Goal: Obtain resource: Download file/media

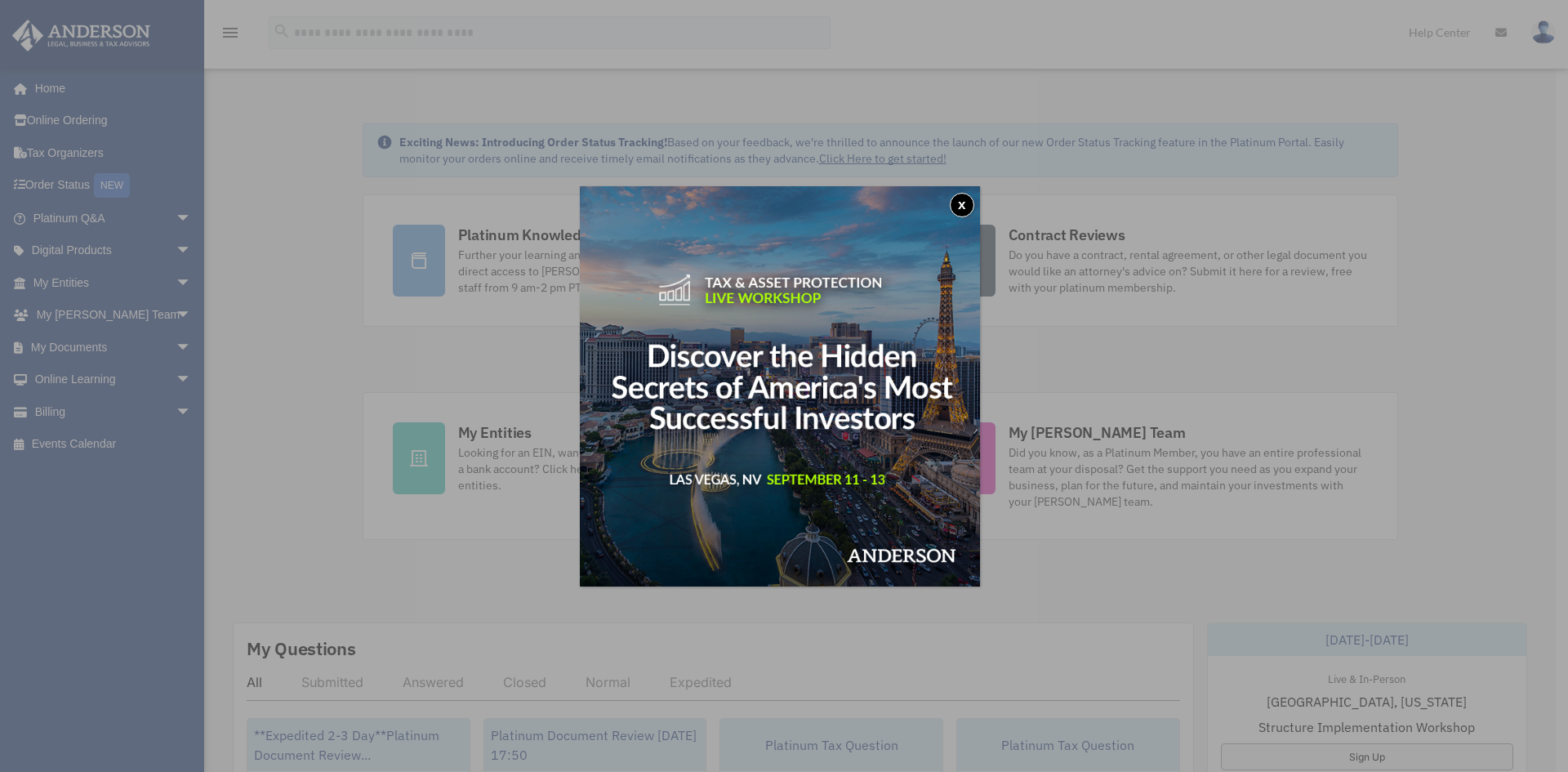
click at [965, 205] on button "x" at bounding box center [962, 205] width 24 height 24
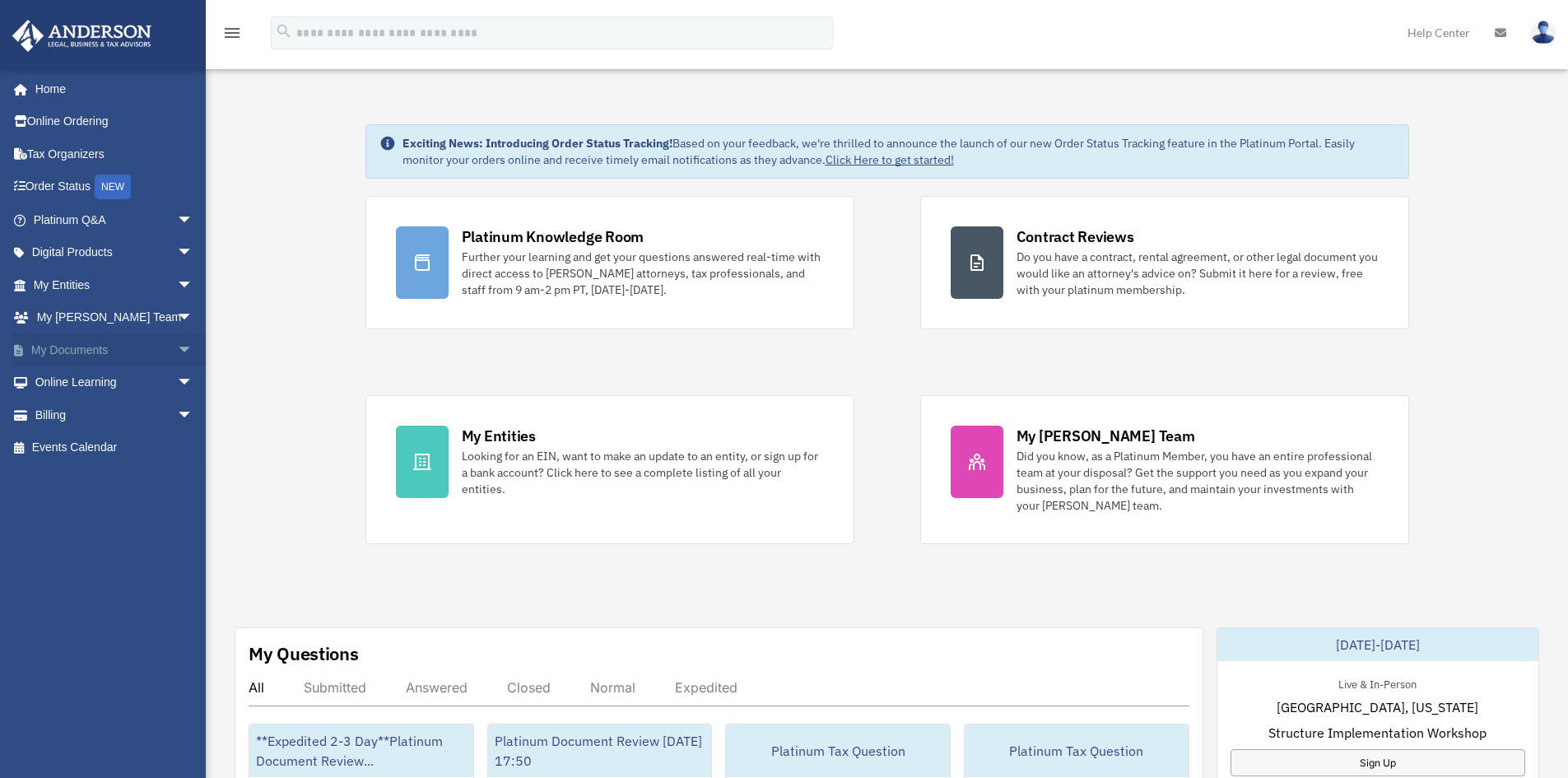
click at [140, 345] on link "My Documents arrow_drop_down" at bounding box center [114, 349] width 206 height 33
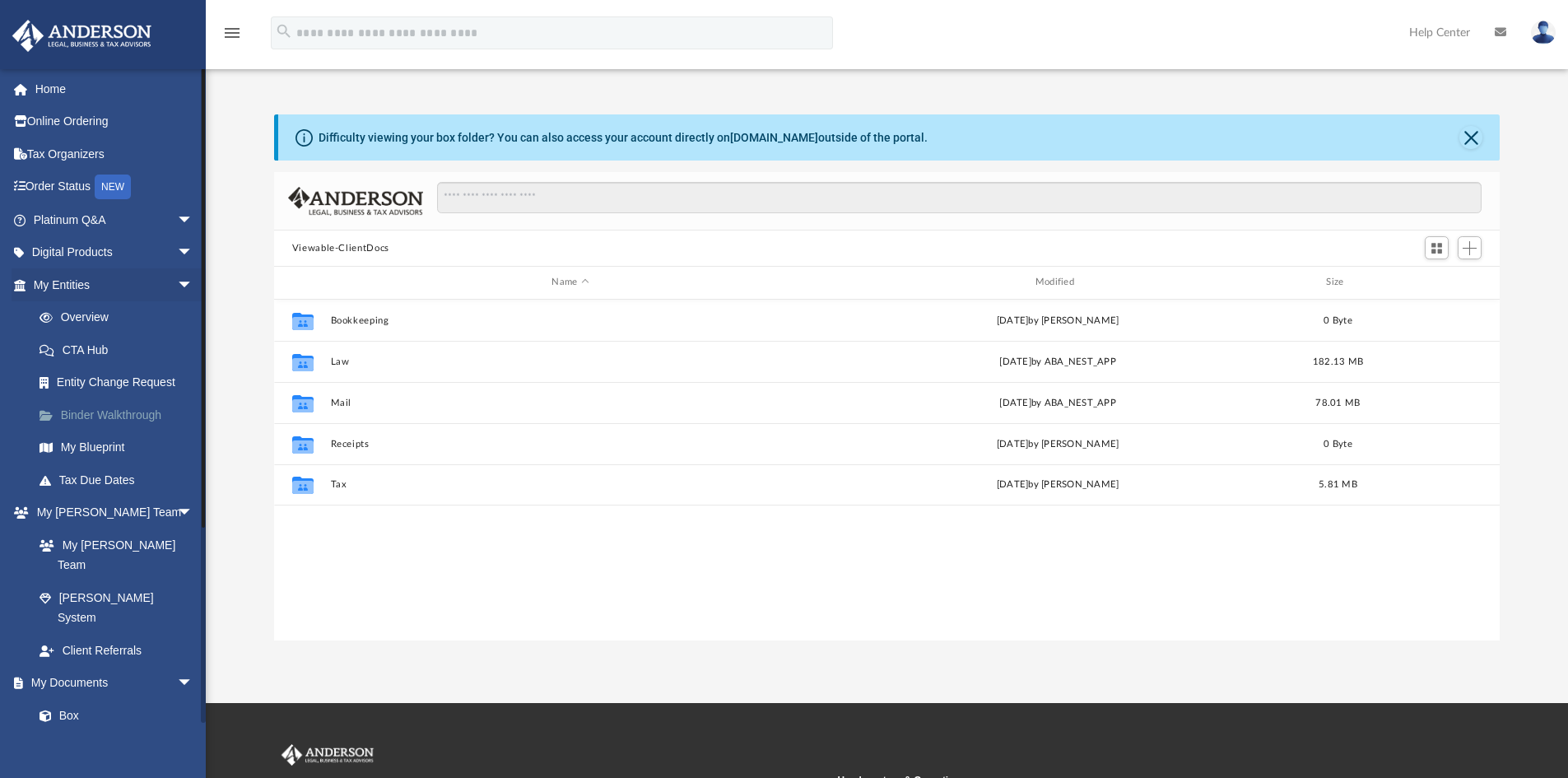
scroll to position [362, 1213]
click at [74, 699] on link "Box" at bounding box center [121, 715] width 195 height 33
click at [82, 699] on link "Box" at bounding box center [121, 715] width 195 height 33
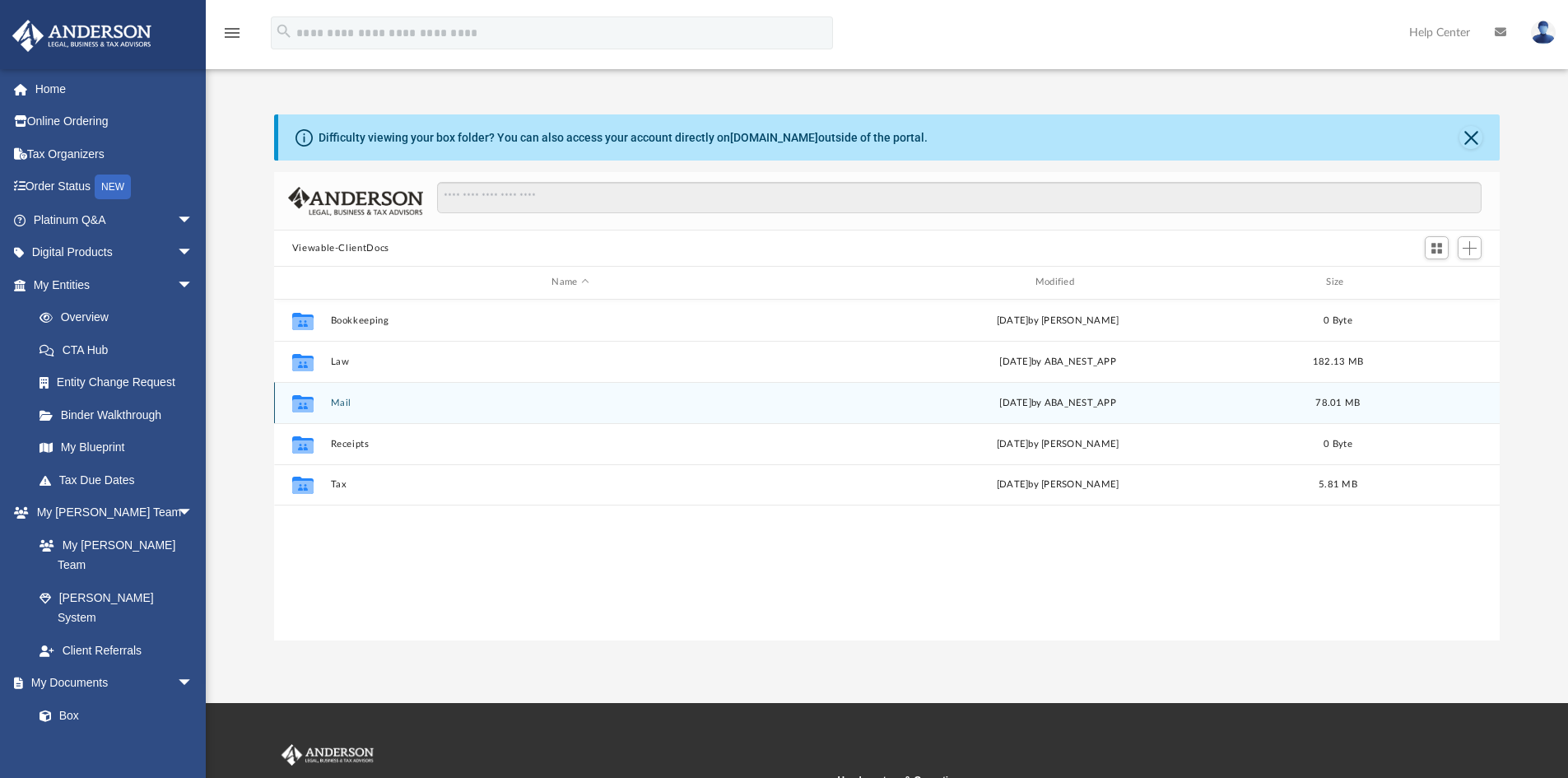
click at [344, 403] on button "Mail" at bounding box center [570, 403] width 480 height 10
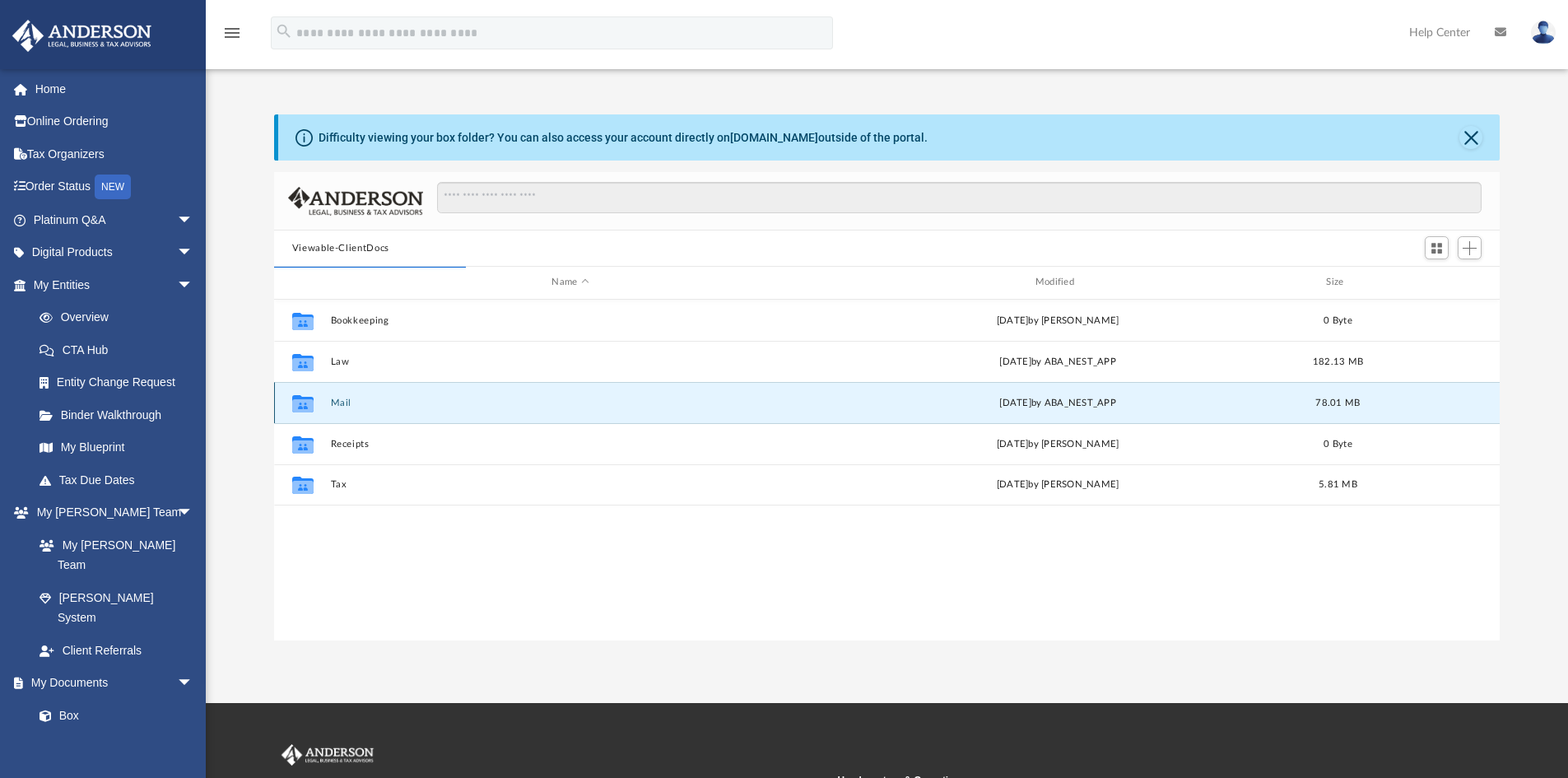
click at [313, 405] on icon "Collaborated Folder" at bounding box center [303, 403] width 26 height 26
click at [480, 526] on div "Collaborated Folder Bookkeeping [DATE] by [PERSON_NAME] 0 Byte Collaborated Fol…" at bounding box center [887, 469] width 1226 height 341
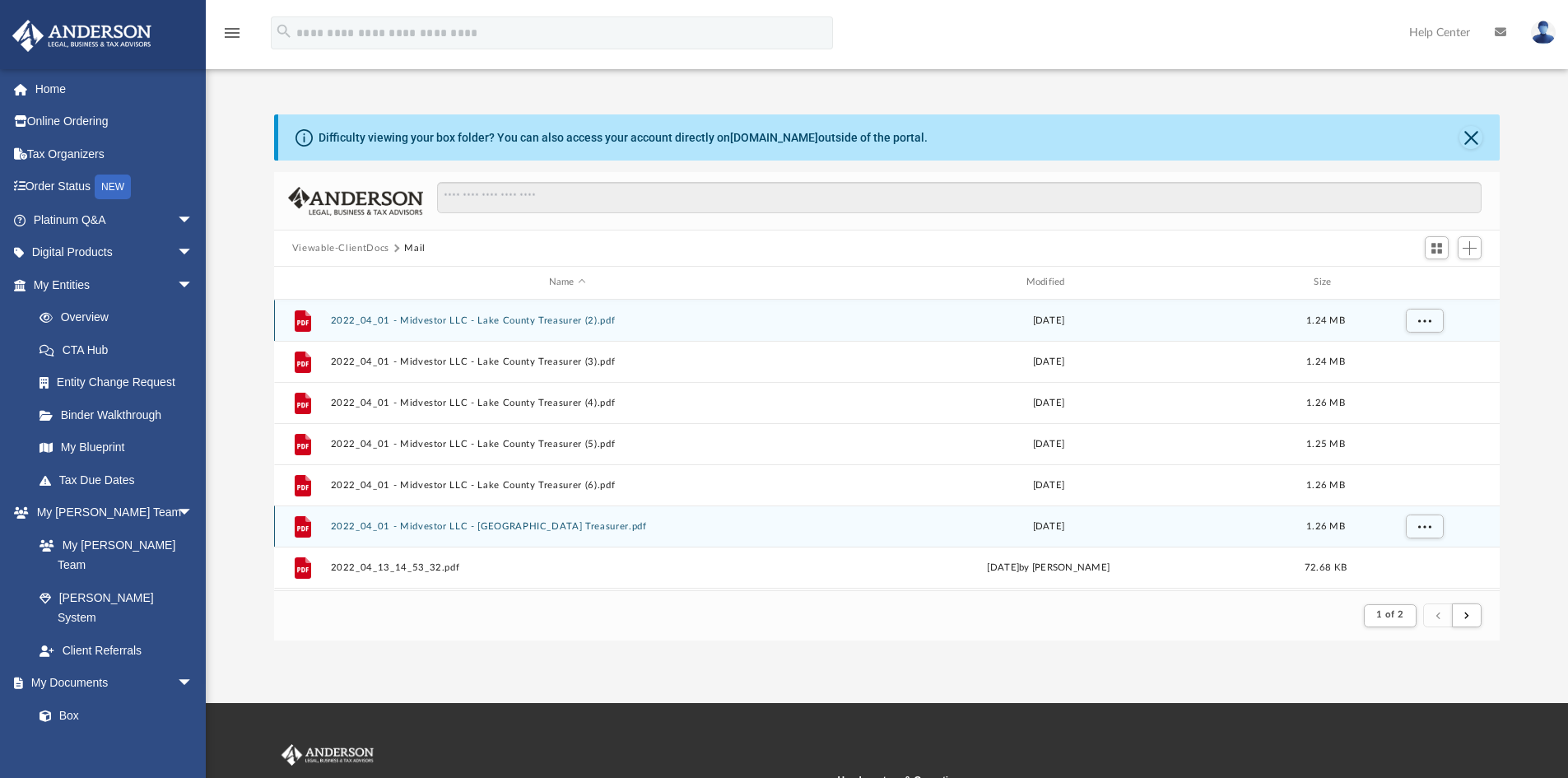
scroll to position [312, 1213]
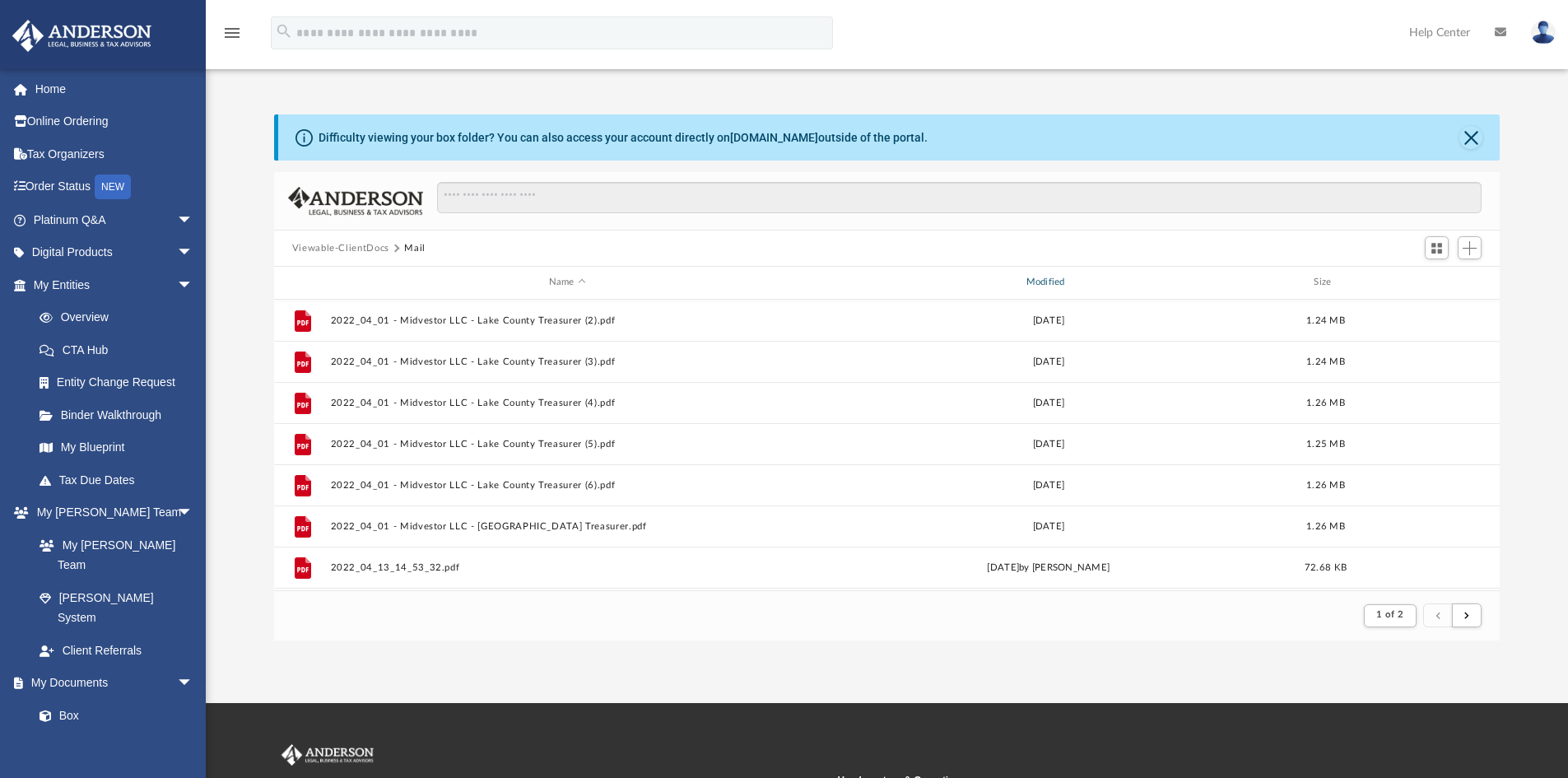
click at [1059, 279] on div "Modified" at bounding box center [1047, 282] width 474 height 15
click at [1472, 135] on button "Close" at bounding box center [1470, 137] width 23 height 23
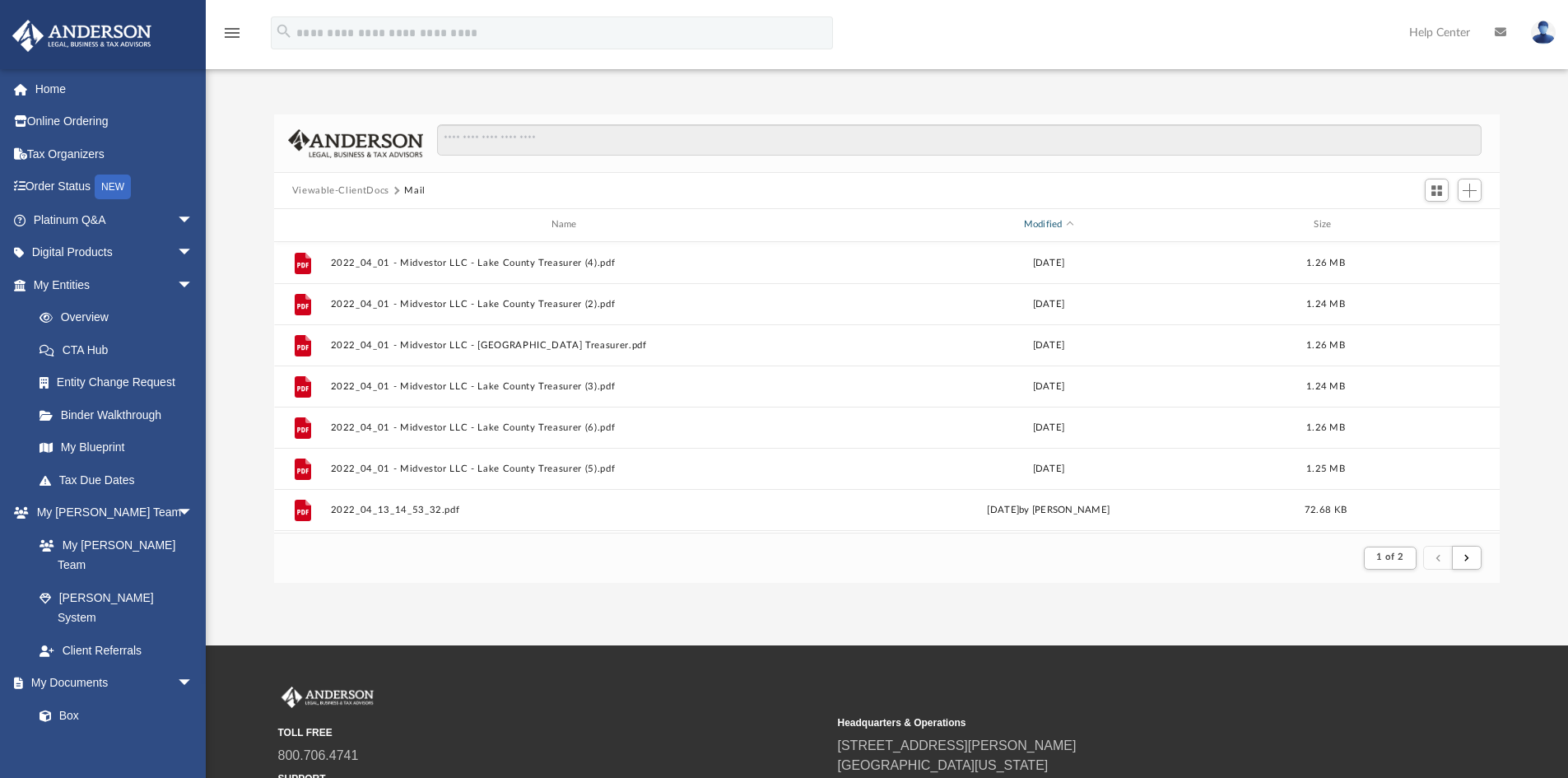
click at [1061, 221] on div "Modified" at bounding box center [1047, 225] width 474 height 15
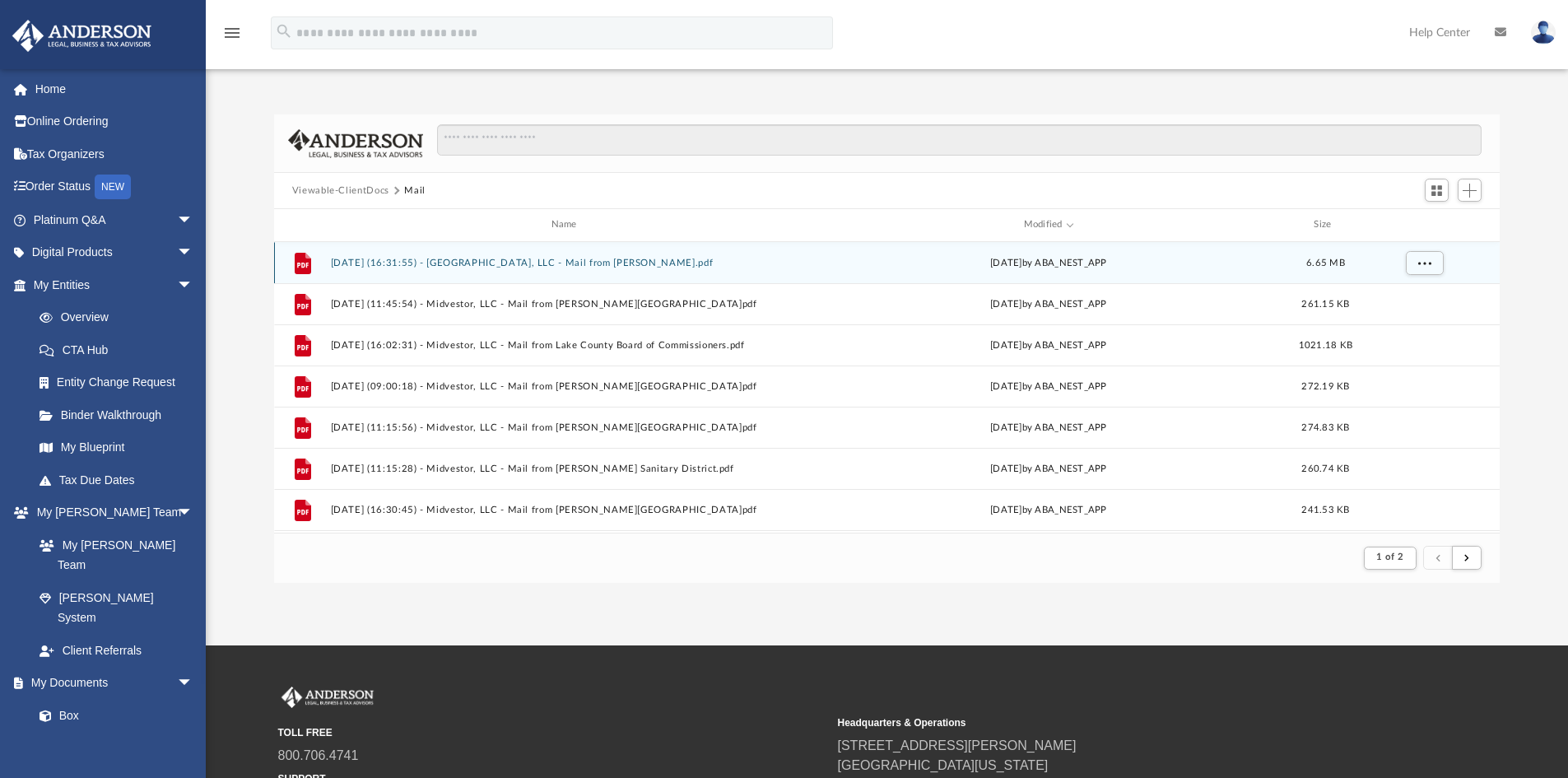
click at [643, 256] on div "File [DATE] (16:31:55) - [GEOGRAPHIC_DATA], LLC - Mail from [PERSON_NAME].pdf […" at bounding box center [887, 263] width 1226 height 41
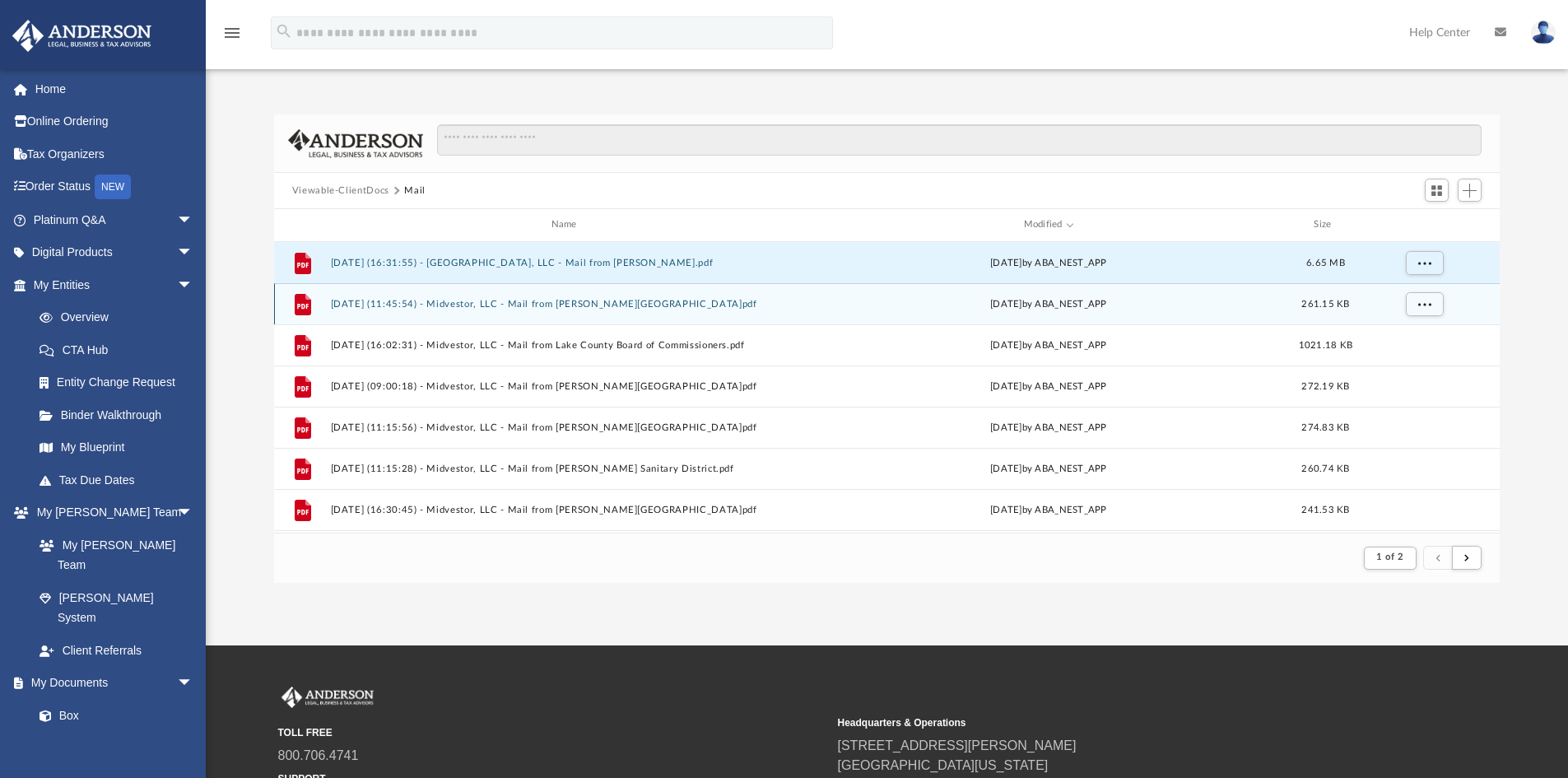
click at [547, 297] on div "File [DATE] (11:45:54) - Midvestor, LLC - Mail from [PERSON_NAME][GEOGRAPHIC_DA…" at bounding box center [887, 304] width 1226 height 41
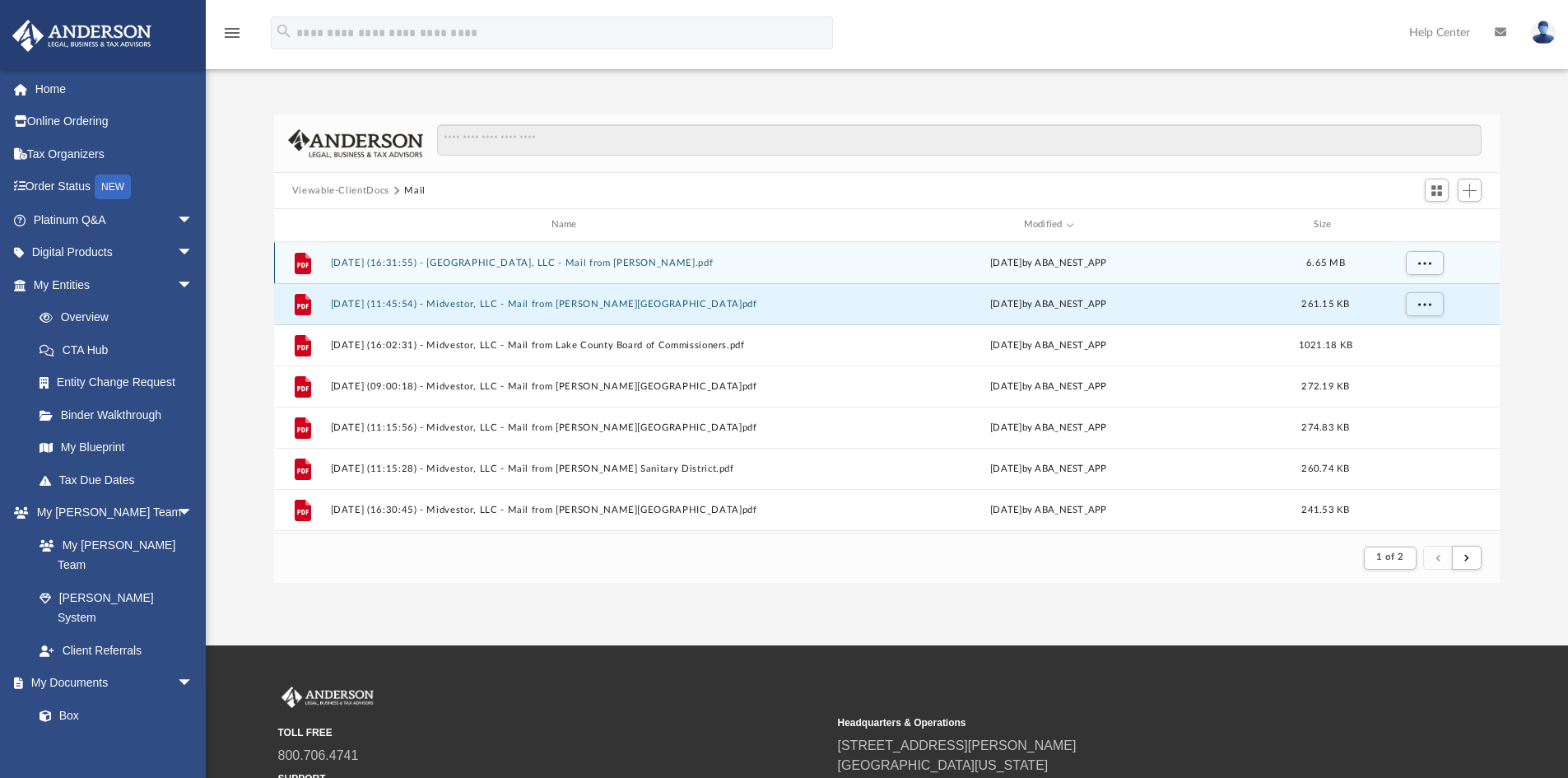
click at [541, 260] on button "[DATE] (16:31:55) - [GEOGRAPHIC_DATA], LLC - Mail from [PERSON_NAME].pdf" at bounding box center [567, 263] width 474 height 10
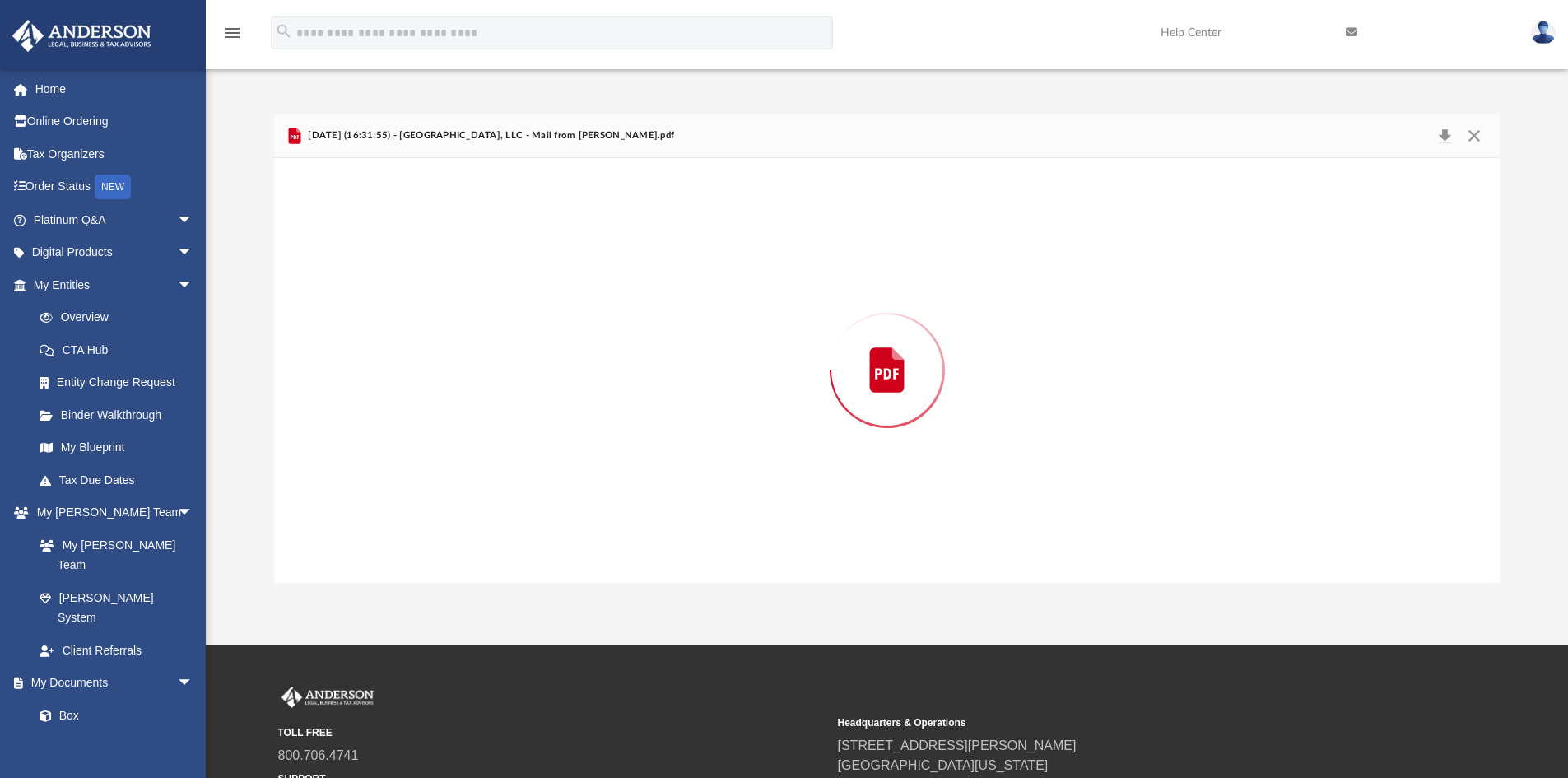
click at [541, 260] on div "Preview" at bounding box center [887, 370] width 1226 height 425
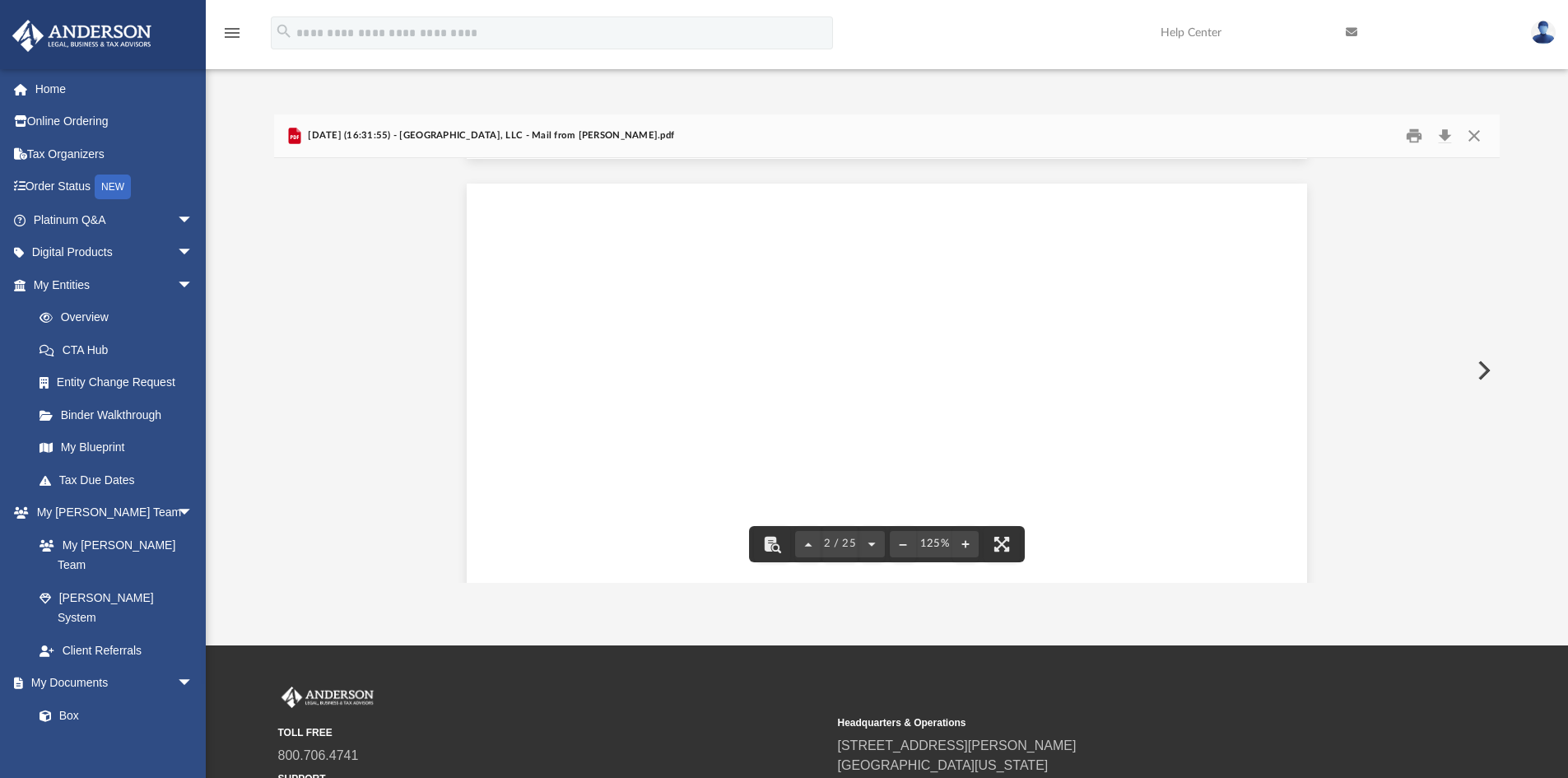
scroll to position [0, 0]
click at [1480, 372] on button "Preview" at bounding box center [1483, 370] width 37 height 46
click at [292, 366] on button "Preview" at bounding box center [292, 370] width 37 height 46
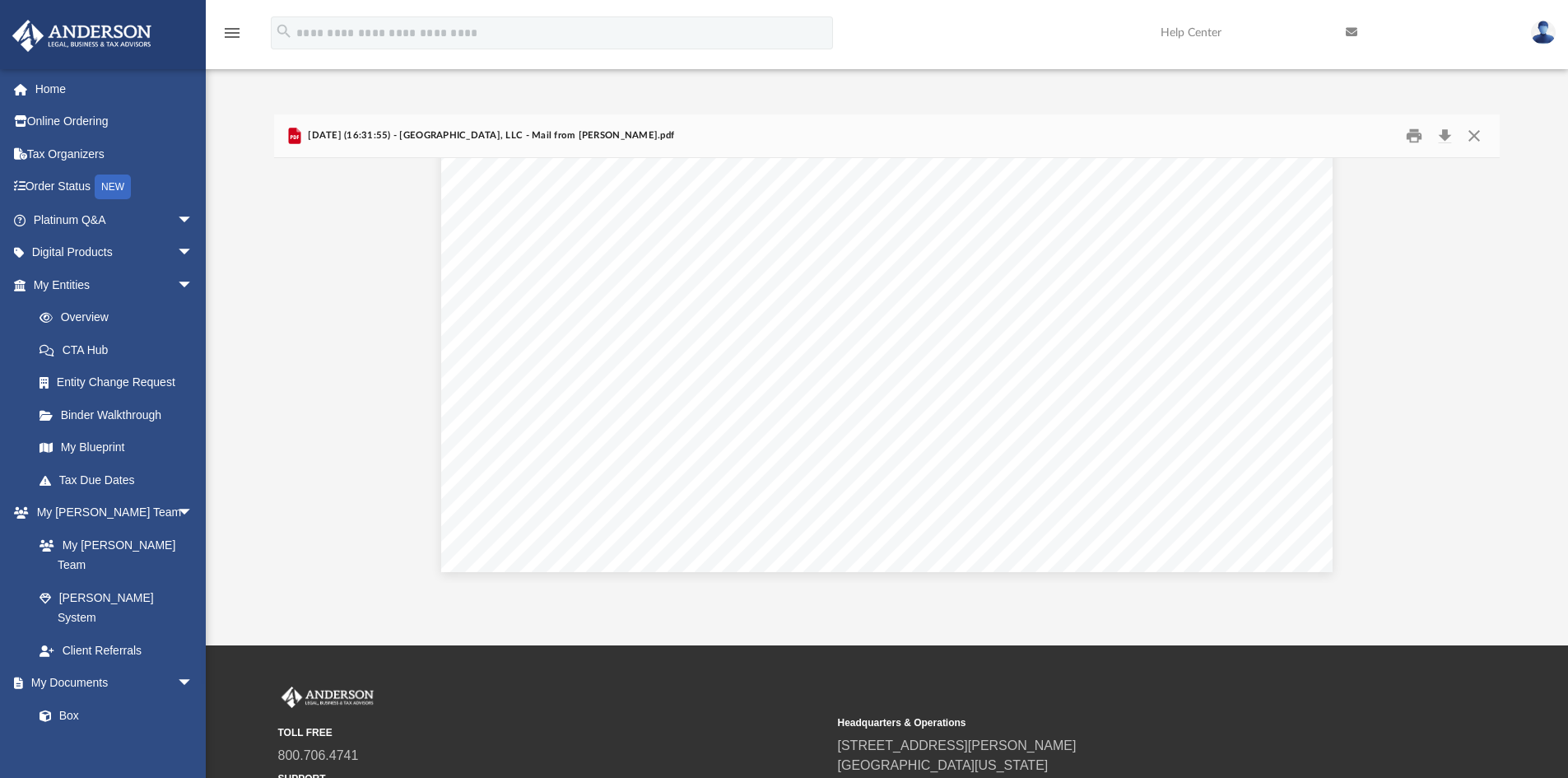
scroll to position [27466, 0]
click at [1446, 134] on button "Download" at bounding box center [1445, 136] width 30 height 25
click at [1478, 137] on button "Close" at bounding box center [1474, 136] width 30 height 25
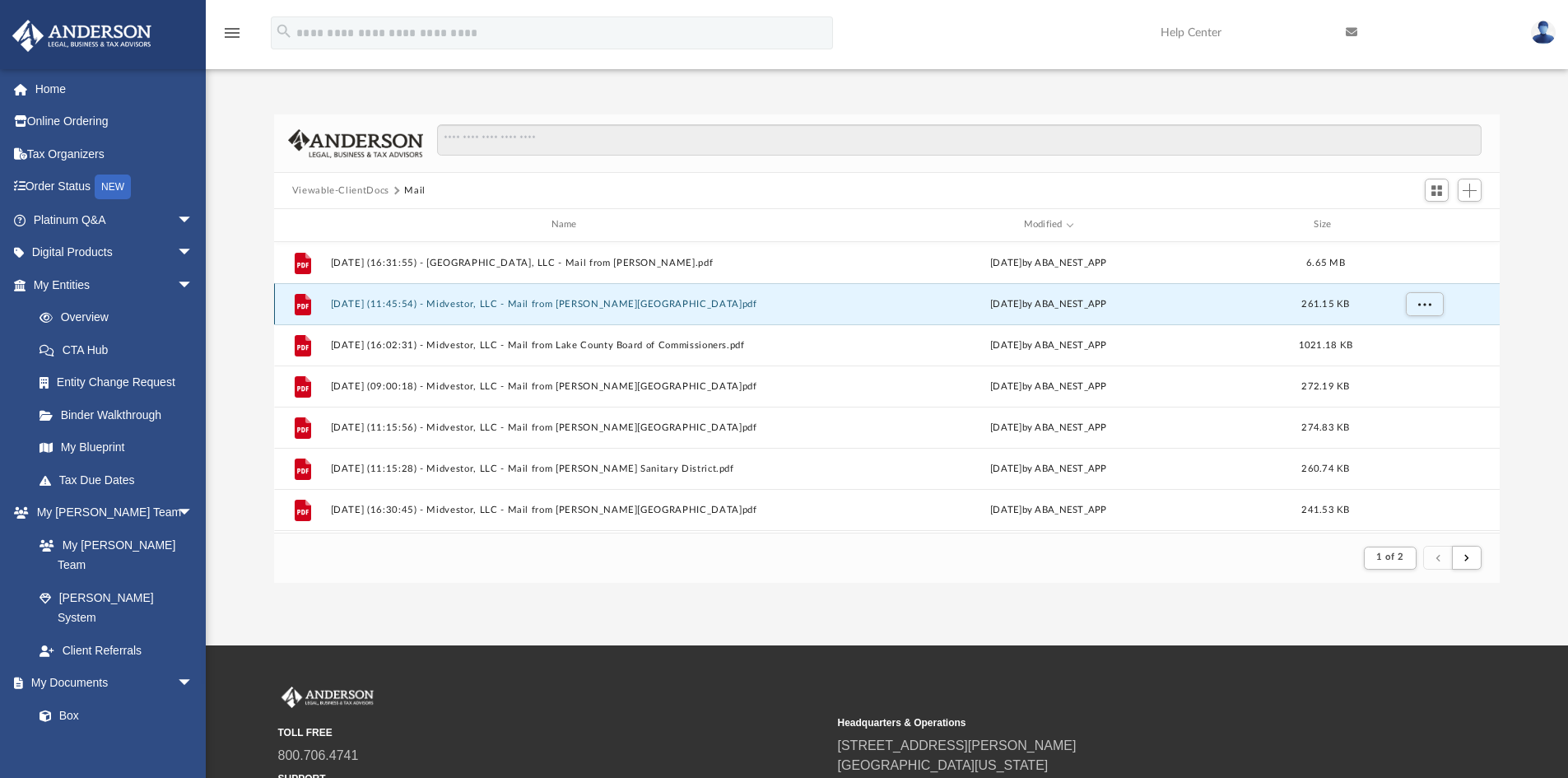
click at [609, 298] on button "[DATE] (11:45:54) - Midvestor, LLC - Mail from [PERSON_NAME][GEOGRAPHIC_DATA]pdf" at bounding box center [567, 303] width 474 height 10
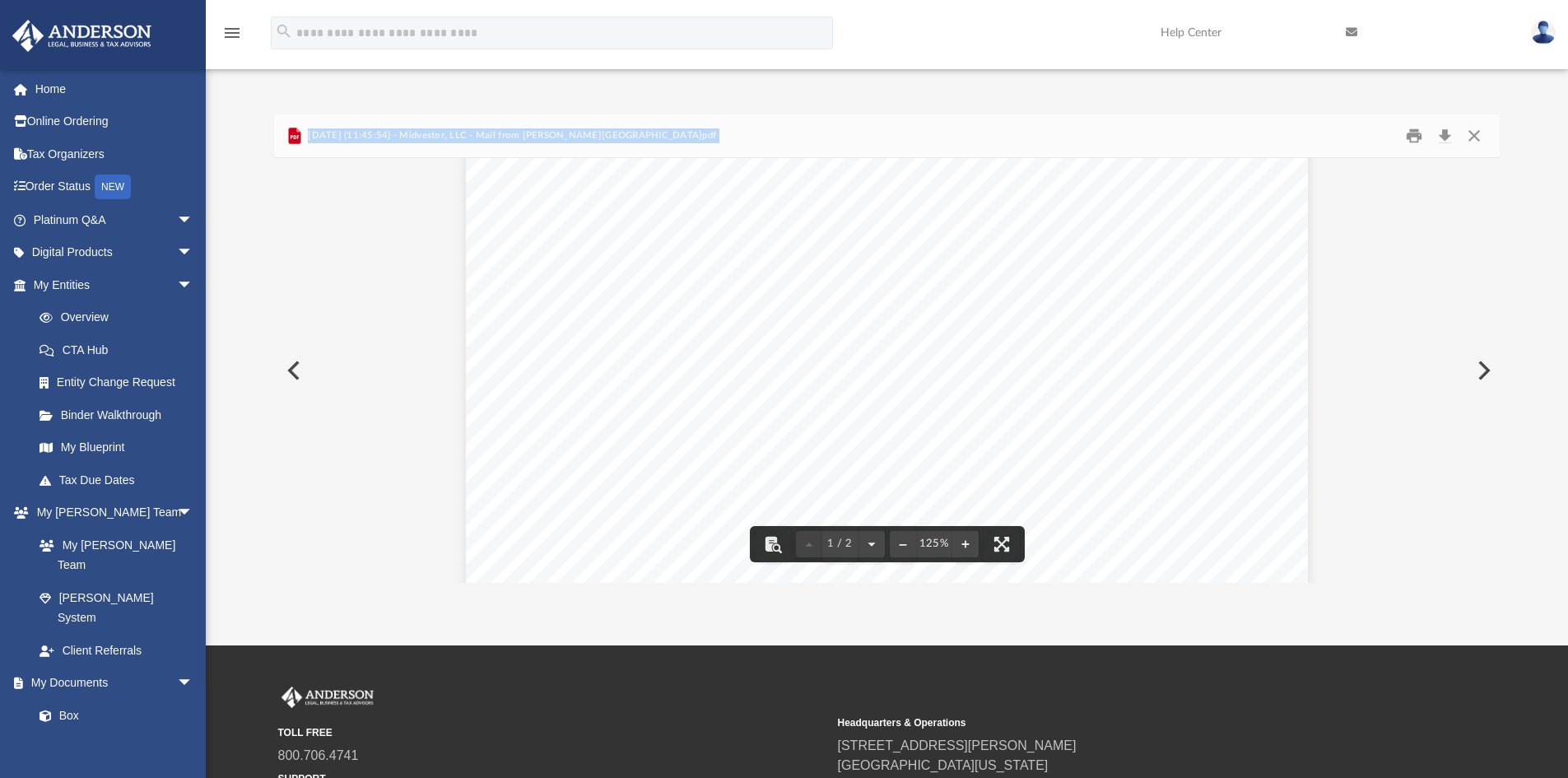
scroll to position [164, 0]
click at [1448, 138] on button "Download" at bounding box center [1445, 136] width 30 height 25
click at [1480, 137] on button "Close" at bounding box center [1474, 136] width 30 height 25
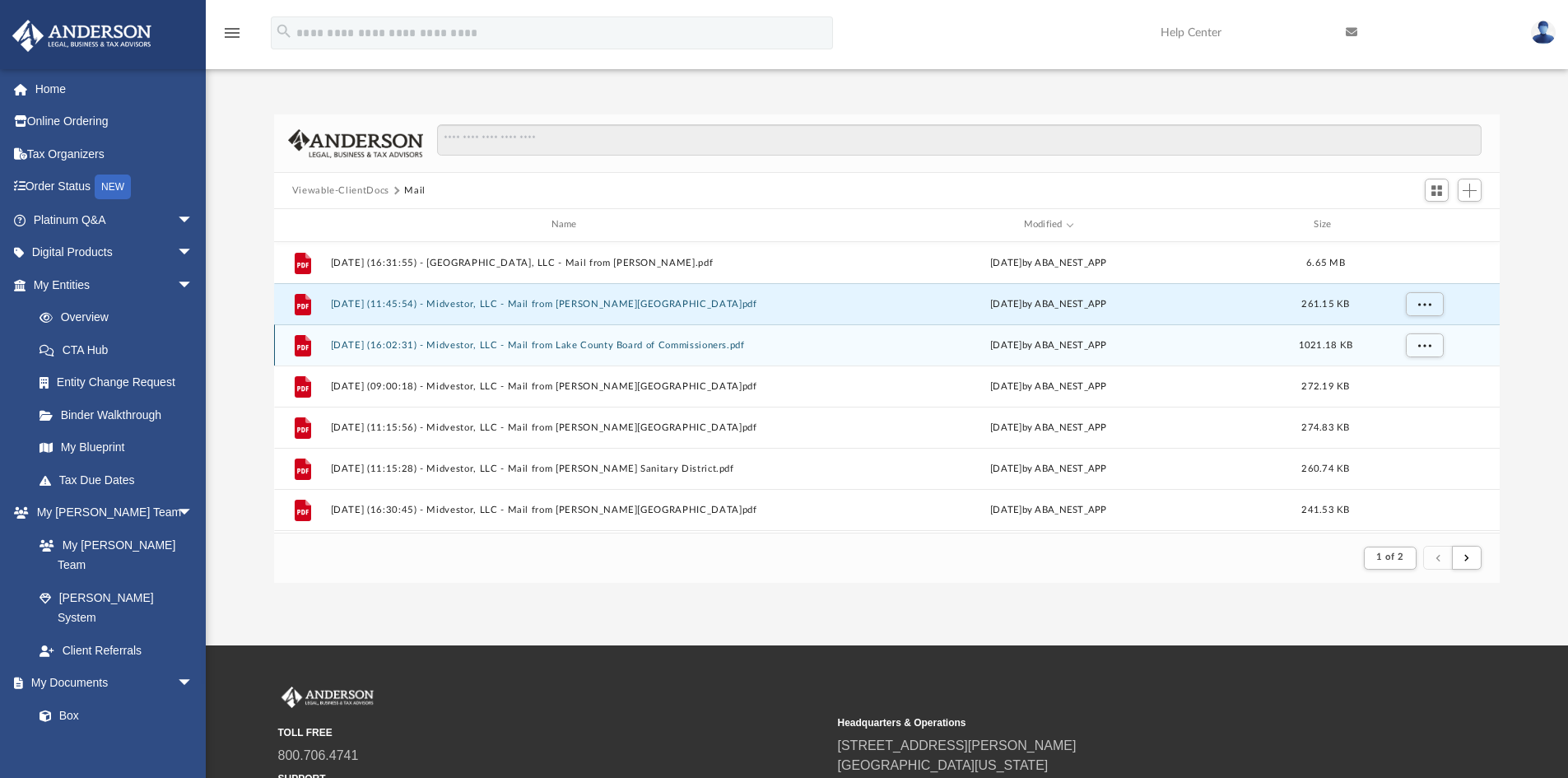
click at [573, 342] on button "[DATE] (16:02:31) - Midvestor, LLC - Mail from Lake County Board of Commissione…" at bounding box center [567, 344] width 474 height 10
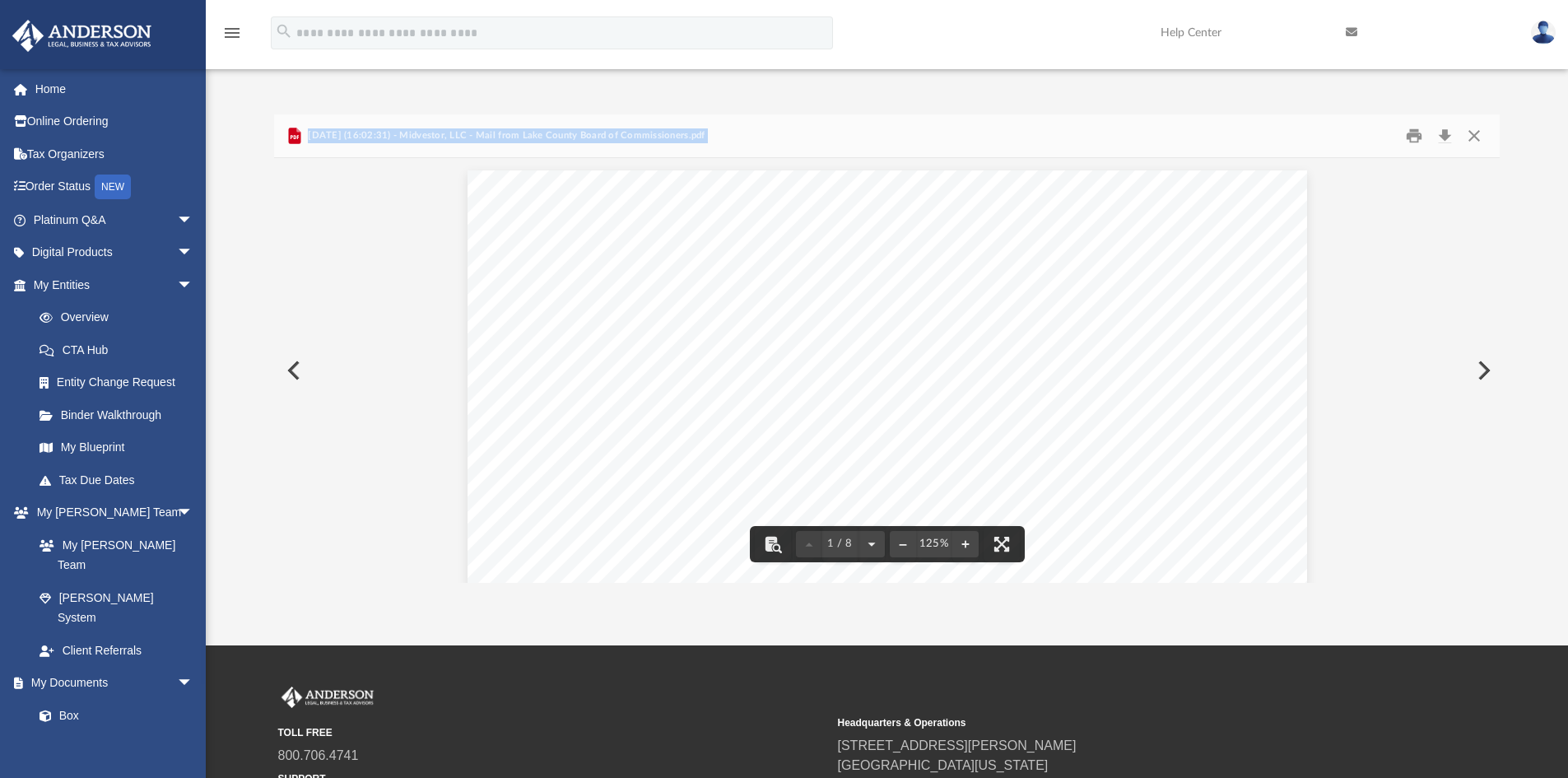
scroll to position [83, 0]
click at [1445, 141] on button "Download" at bounding box center [1445, 136] width 30 height 25
click at [1476, 135] on button "Close" at bounding box center [1474, 136] width 30 height 25
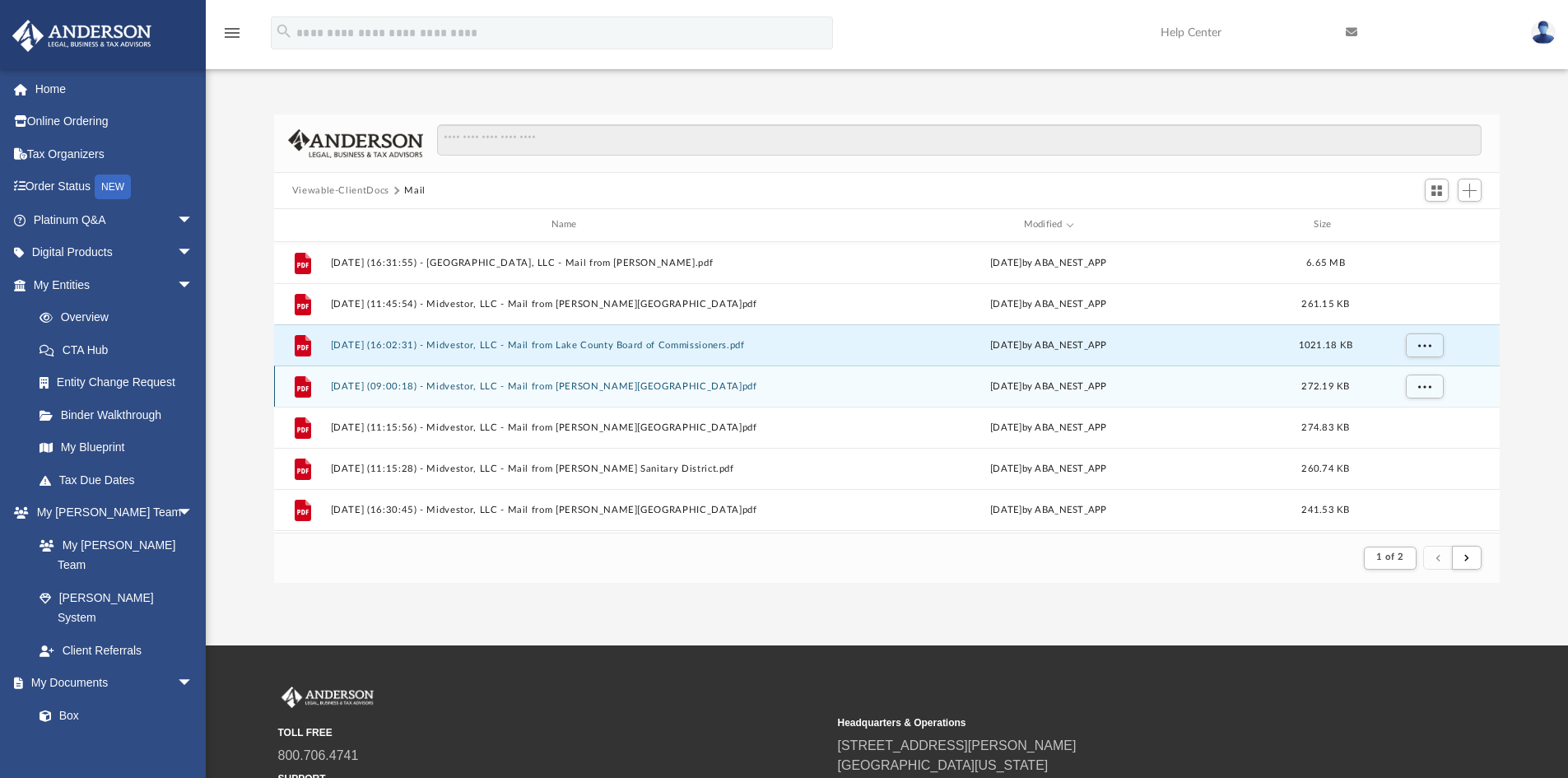
click at [594, 385] on button "[DATE] (09:00:18) - Midvestor, LLC - Mail from [PERSON_NAME][GEOGRAPHIC_DATA]pdf" at bounding box center [567, 386] width 474 height 10
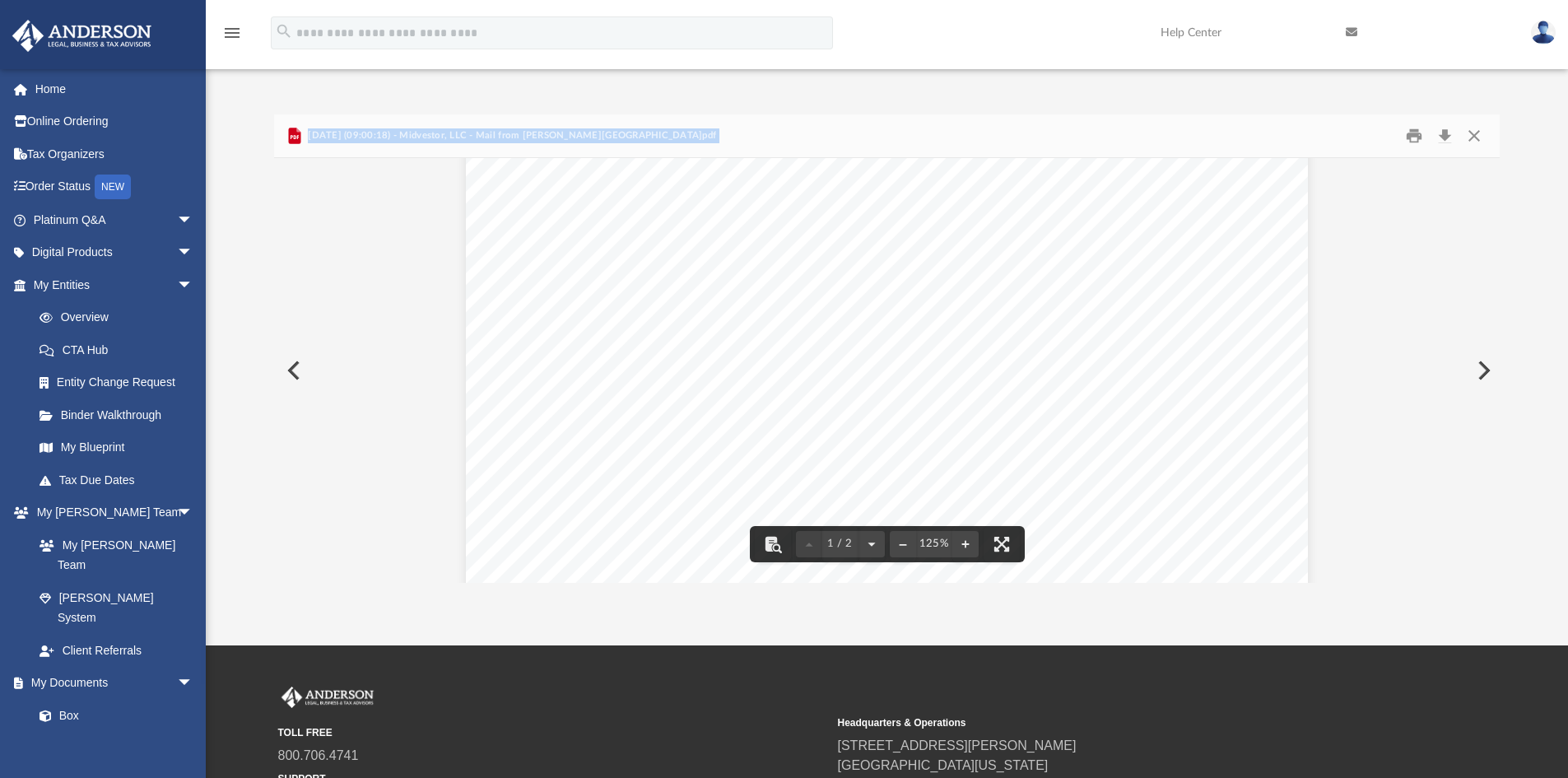
scroll to position [0, 0]
click at [1445, 136] on button "Download" at bounding box center [1445, 136] width 30 height 25
click at [1480, 135] on button "Close" at bounding box center [1474, 136] width 30 height 25
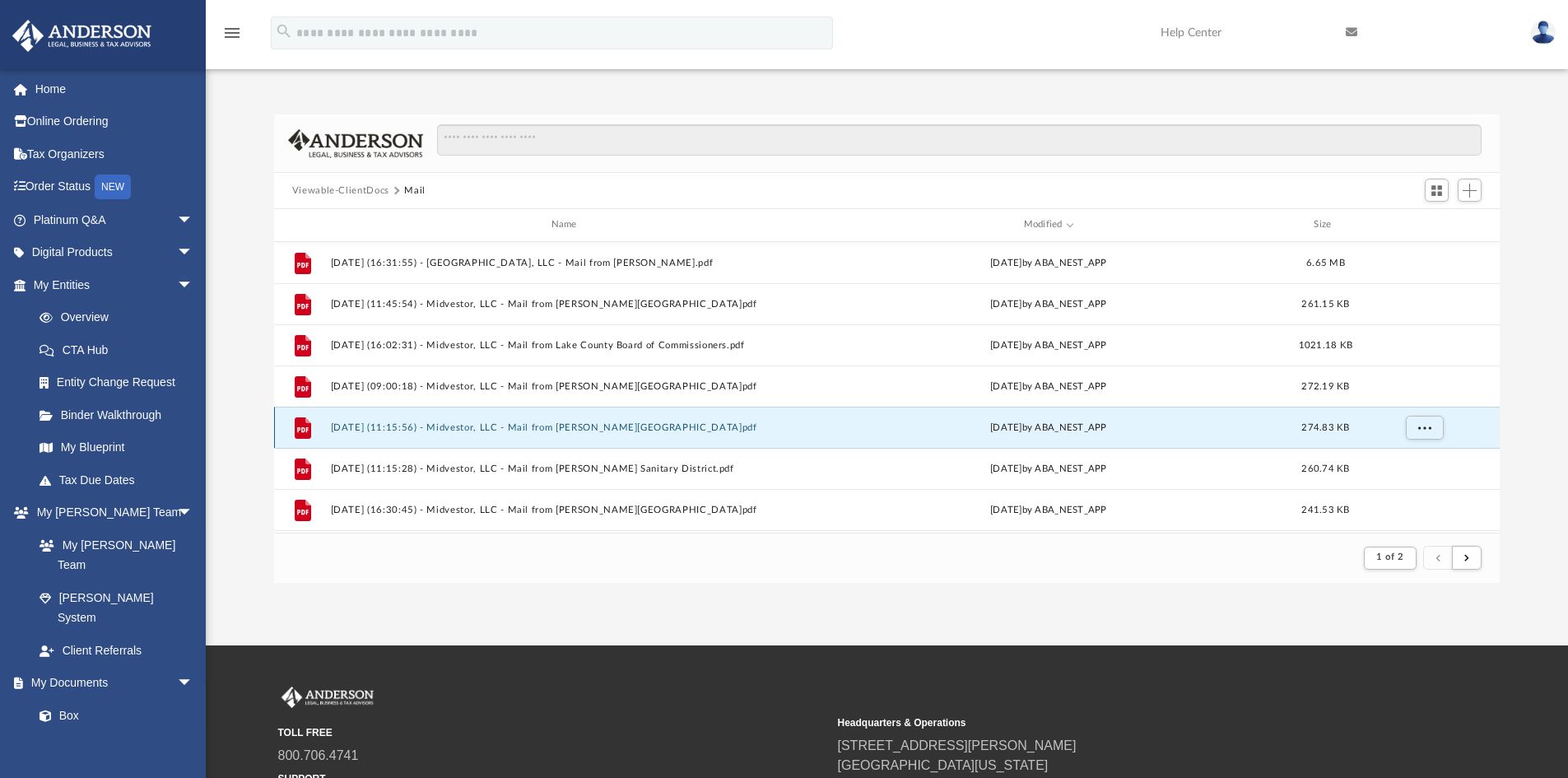
click at [651, 426] on button "[DATE] (11:15:56) - Midvestor, LLC - Mail from [PERSON_NAME][GEOGRAPHIC_DATA]pdf" at bounding box center [567, 427] width 474 height 10
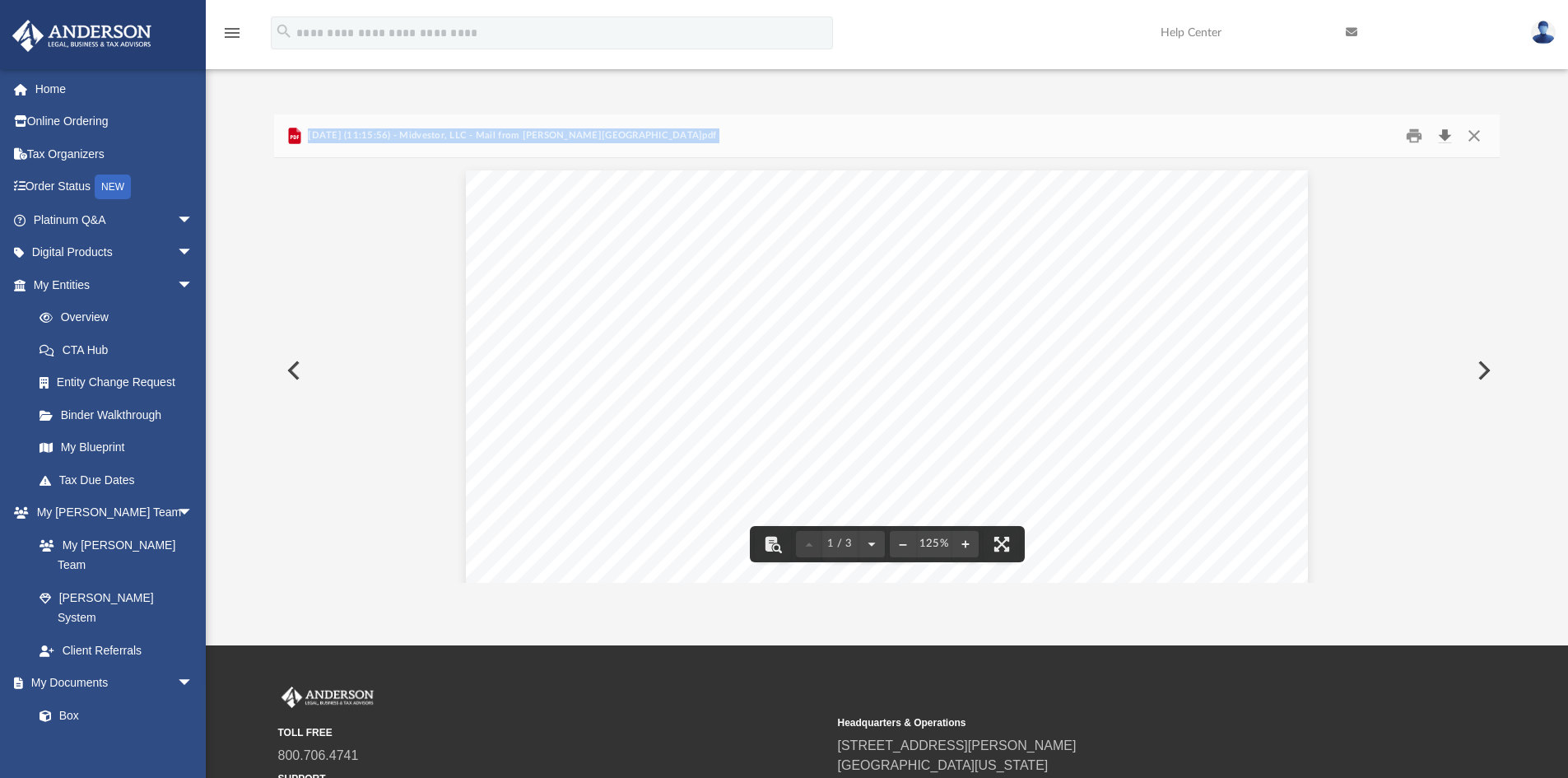
click at [1445, 138] on button "Download" at bounding box center [1445, 136] width 30 height 25
click at [1469, 131] on button "Close" at bounding box center [1474, 136] width 30 height 25
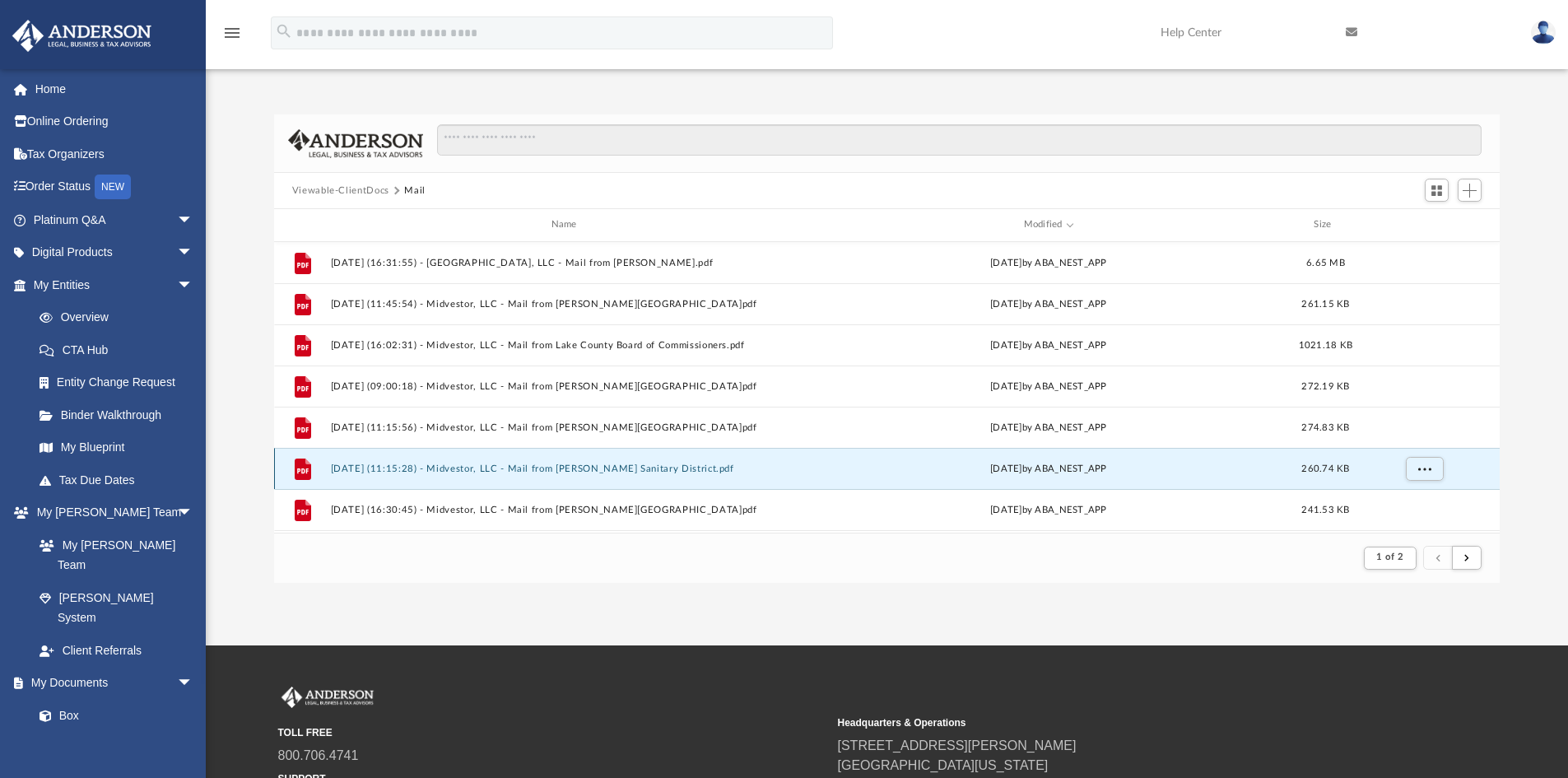
click at [659, 466] on button "[DATE] (11:15:28) - Midvestor, LLC - Mail from [PERSON_NAME] Sanitary District.…" at bounding box center [567, 468] width 474 height 10
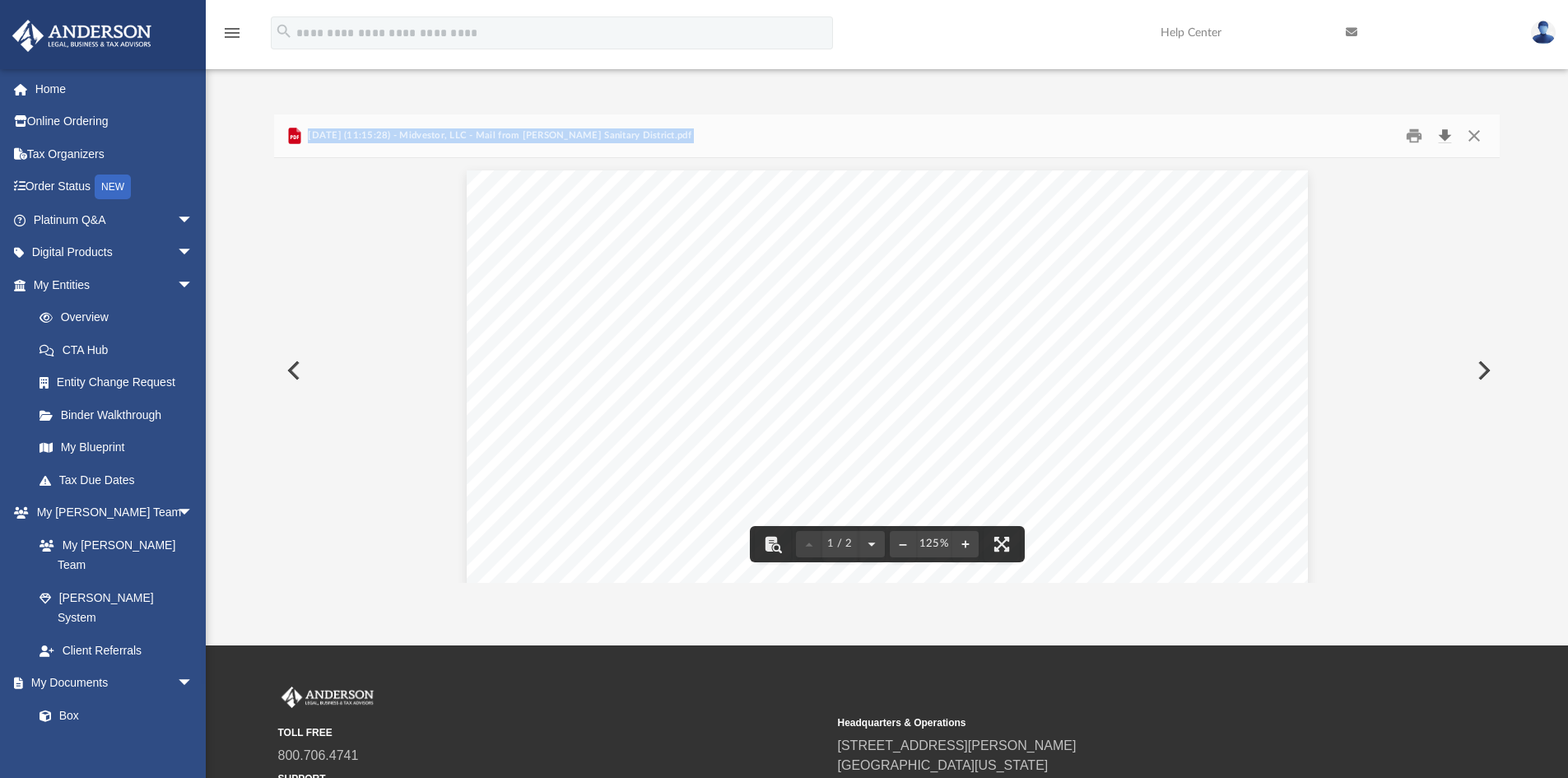
click at [1445, 135] on button "Download" at bounding box center [1445, 136] width 30 height 25
click at [1469, 137] on button "Close" at bounding box center [1474, 136] width 30 height 25
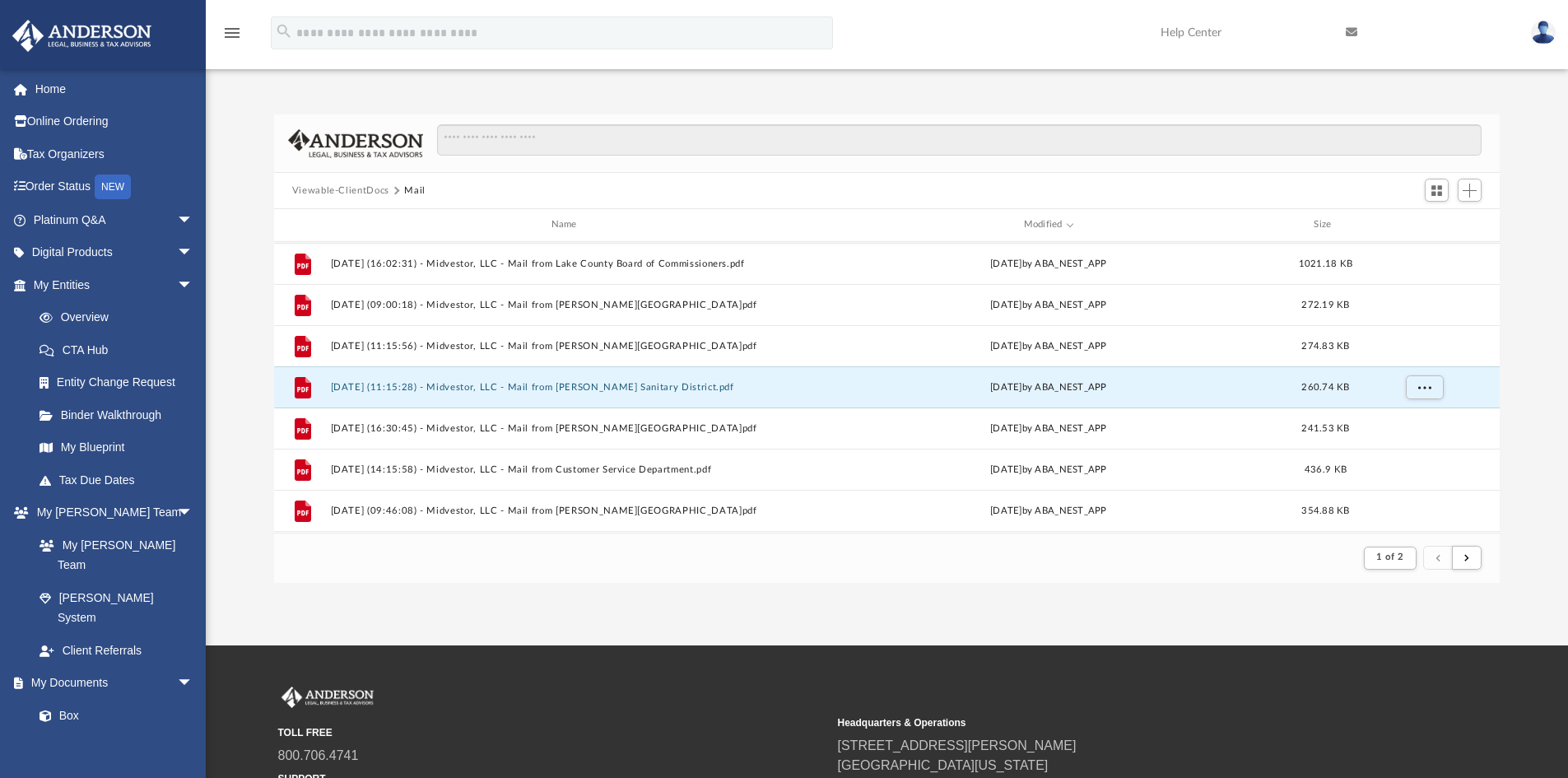
scroll to position [83, 0]
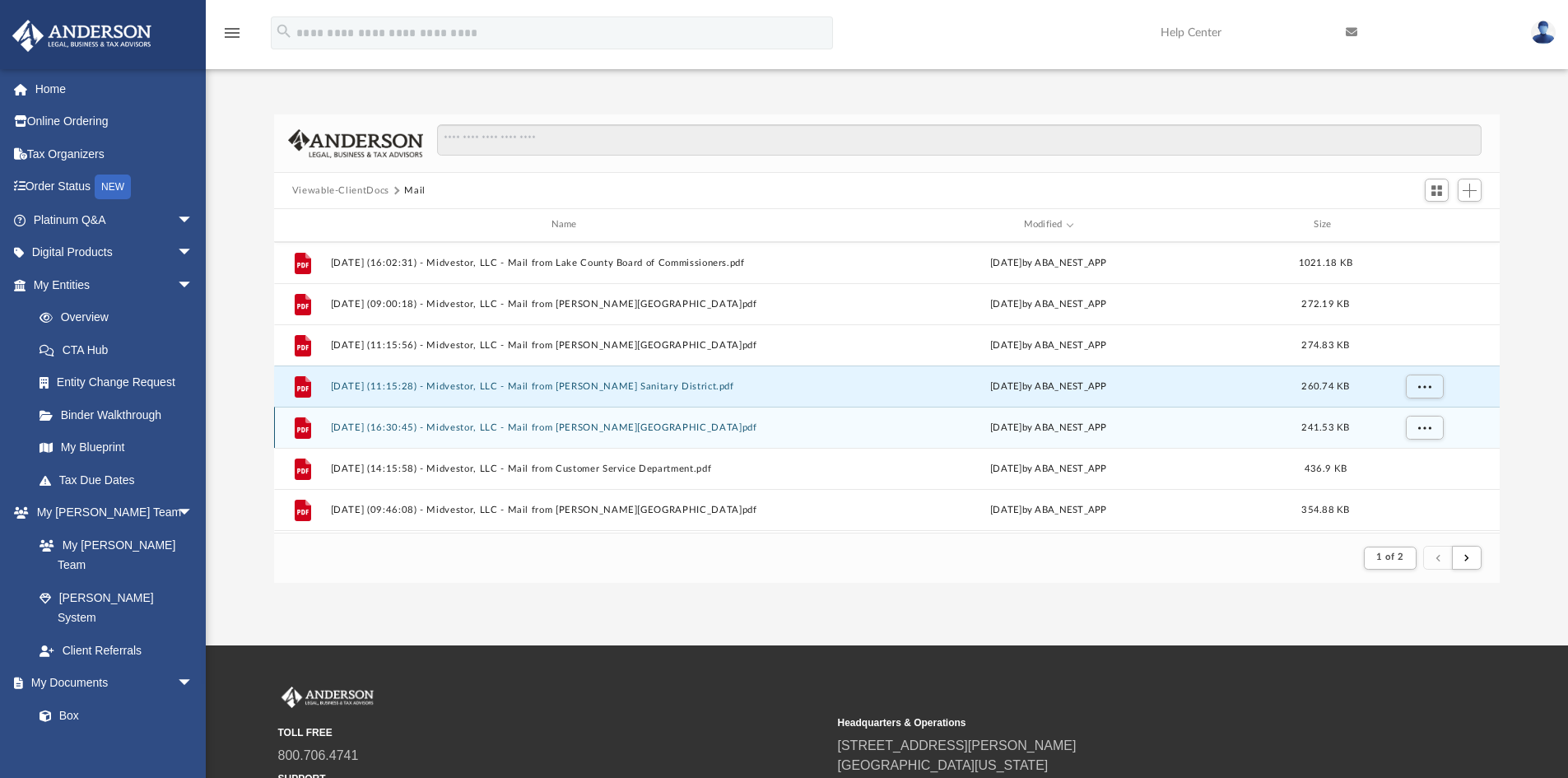
click at [639, 427] on button "[DATE] (16:30:45) - Midvestor, LLC - Mail from [PERSON_NAME][GEOGRAPHIC_DATA]pdf" at bounding box center [567, 427] width 474 height 10
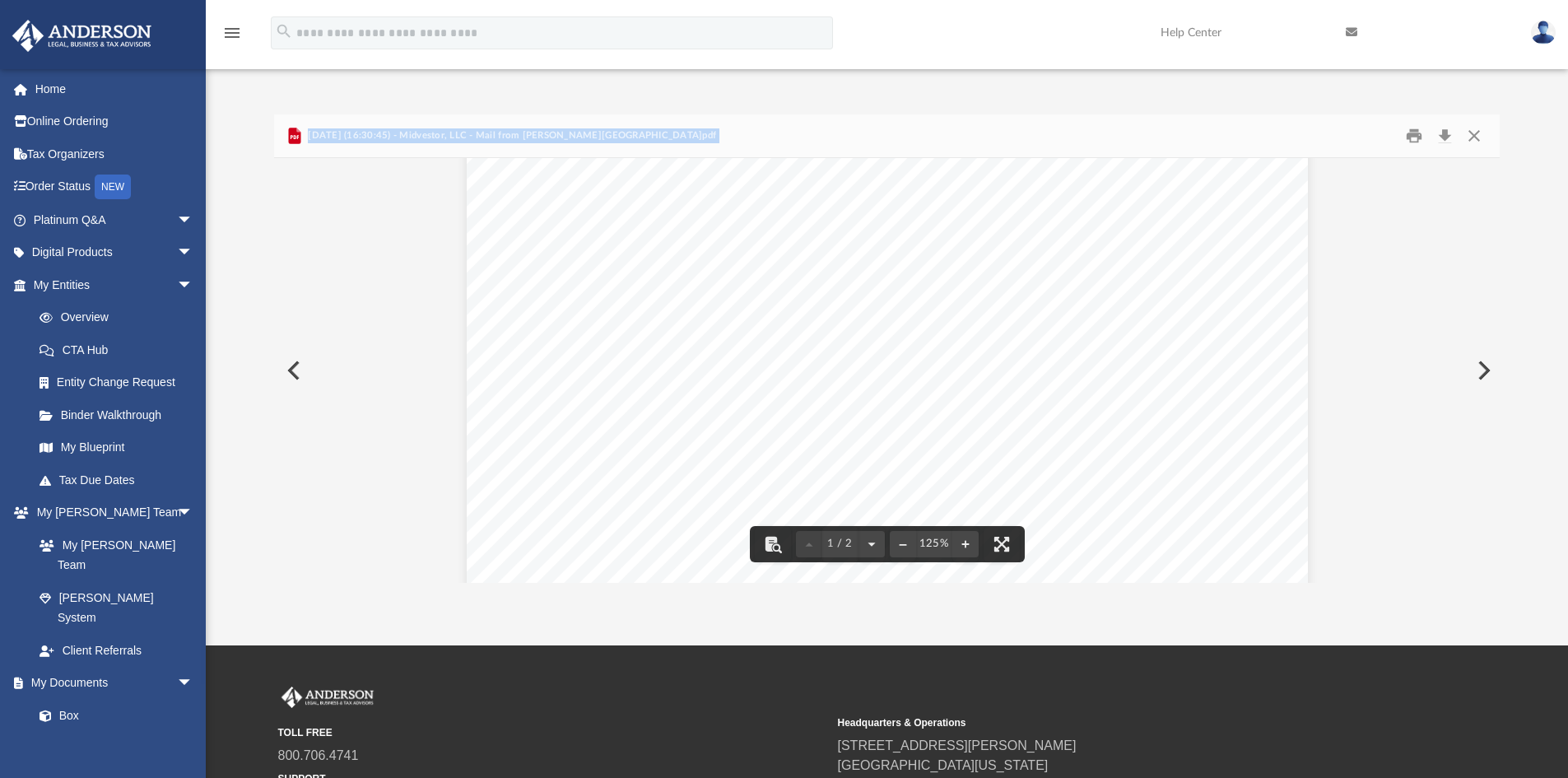
scroll to position [0, 0]
click at [1446, 130] on button "Download" at bounding box center [1445, 136] width 30 height 25
click at [35, 83] on link "Home" at bounding box center [114, 88] width 206 height 33
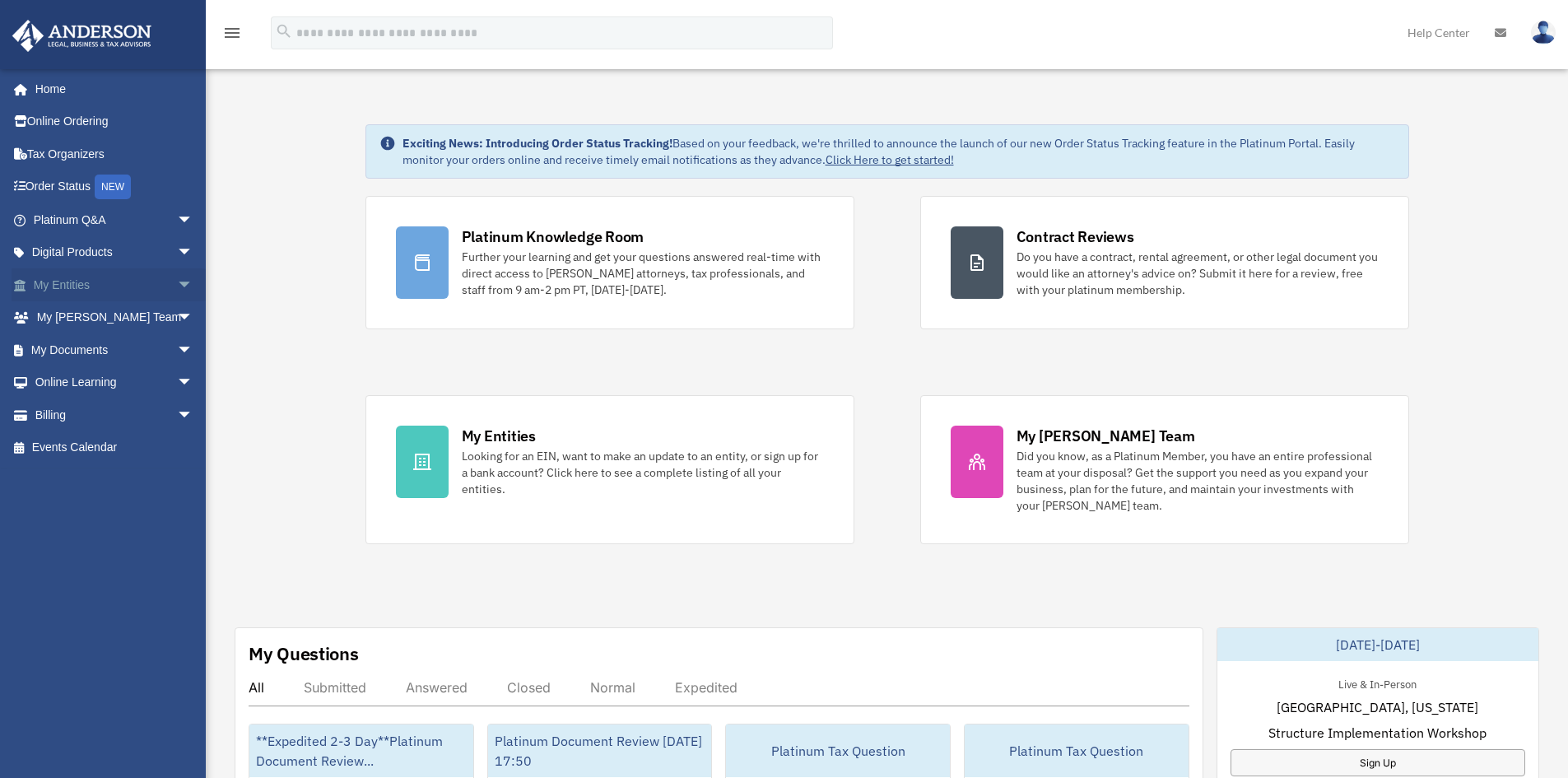
click at [177, 282] on span "arrow_drop_down" at bounding box center [193, 285] width 33 height 34
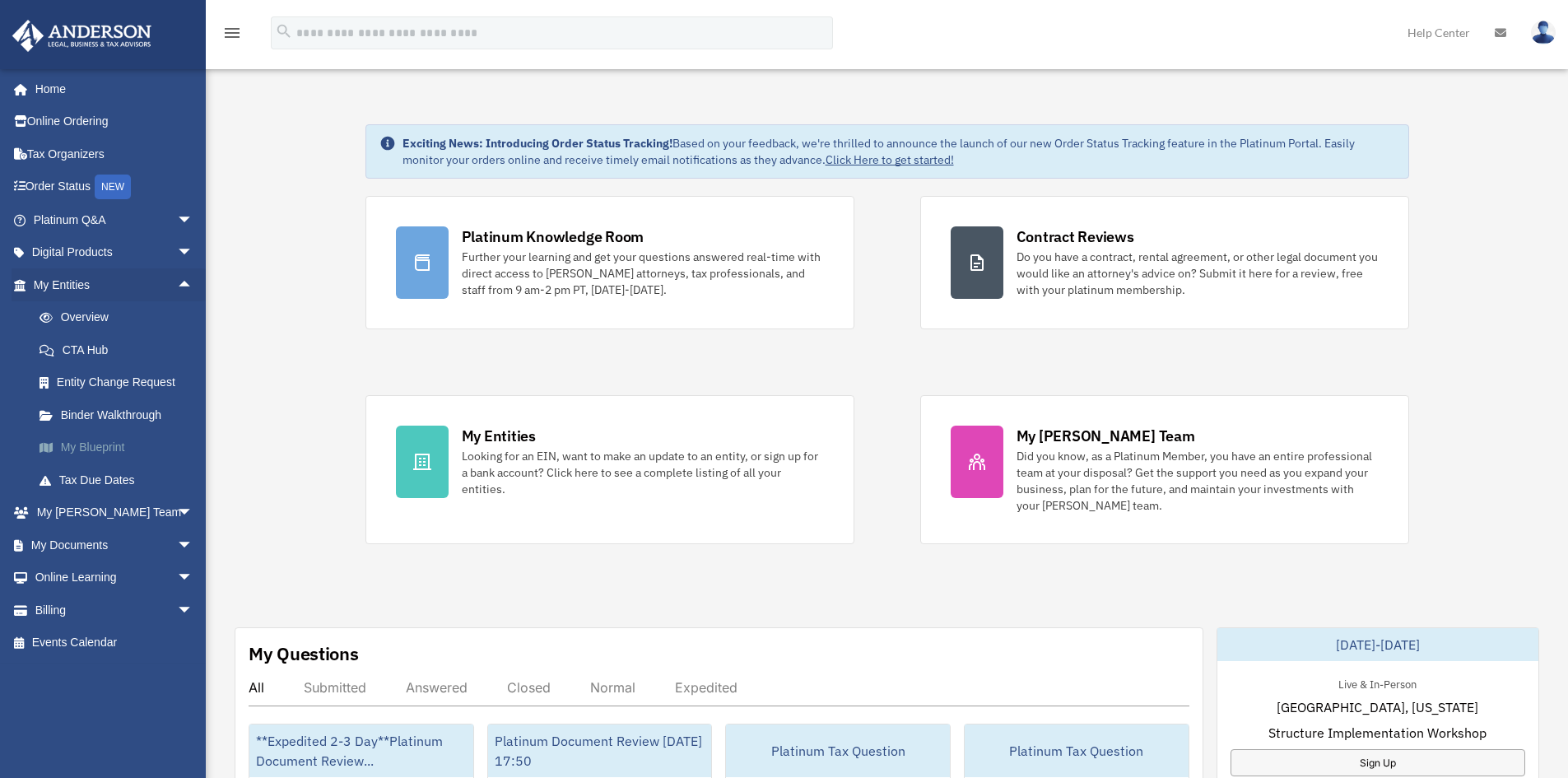
click at [108, 448] on link "My Blueprint" at bounding box center [121, 448] width 195 height 33
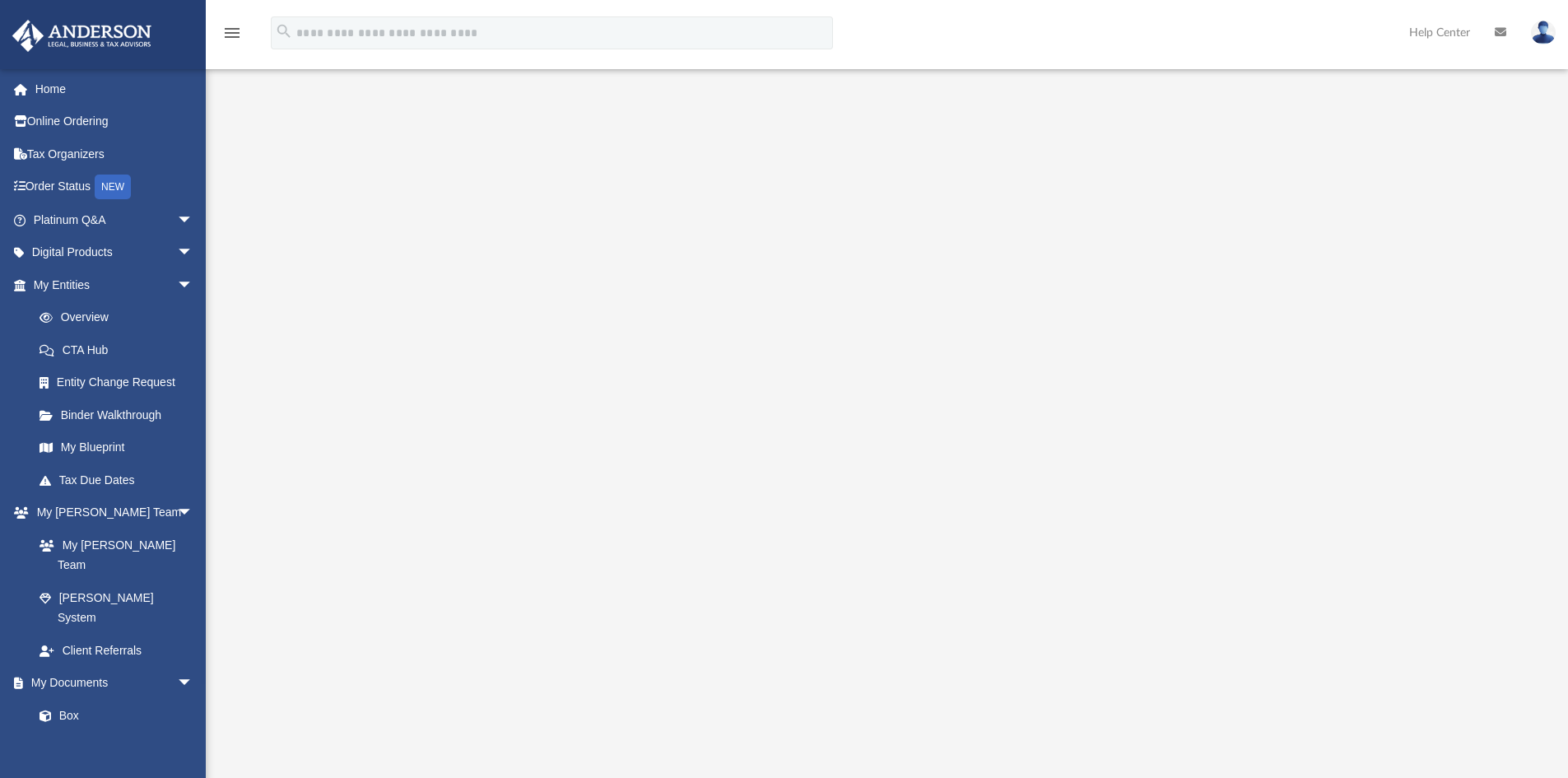
click at [1538, 28] on img at bounding box center [1544, 32] width 24 height 23
click at [1227, 146] on link "Logout" at bounding box center [1296, 144] width 164 height 34
